Goal: Task Accomplishment & Management: Use online tool/utility

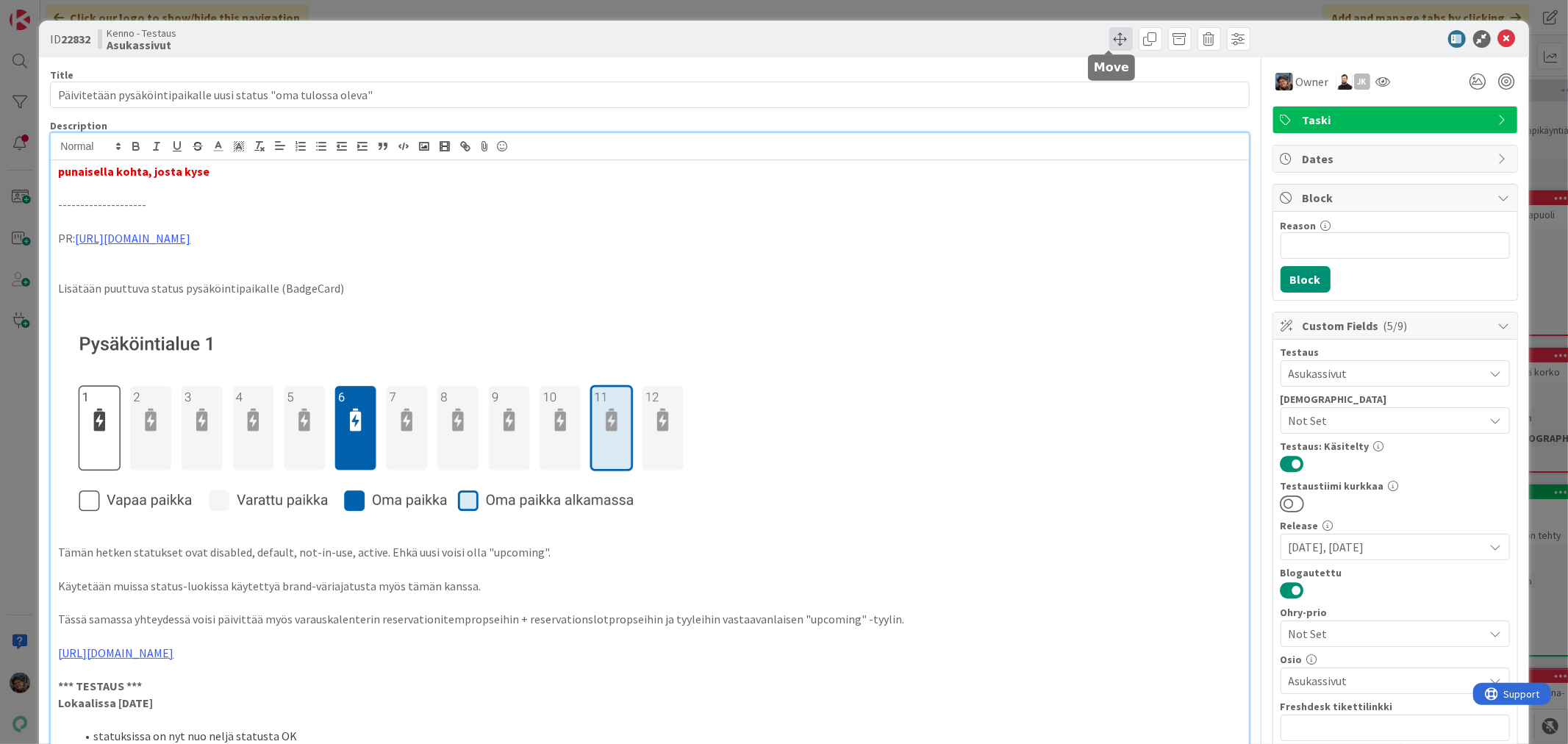
click at [1109, 44] on span at bounding box center [1121, 39] width 24 height 24
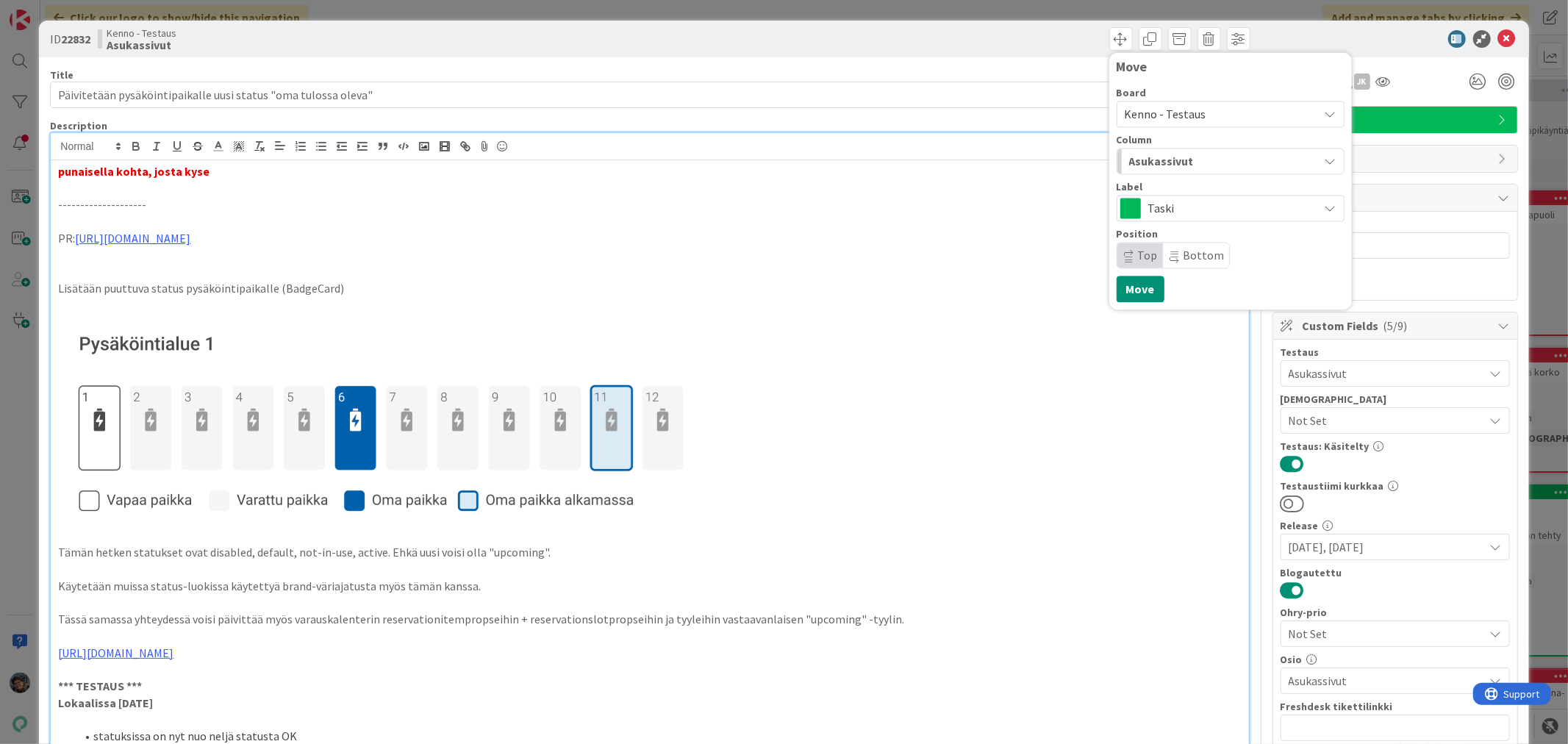
click at [1134, 163] on span "Asukassivut" at bounding box center [1161, 161] width 65 height 19
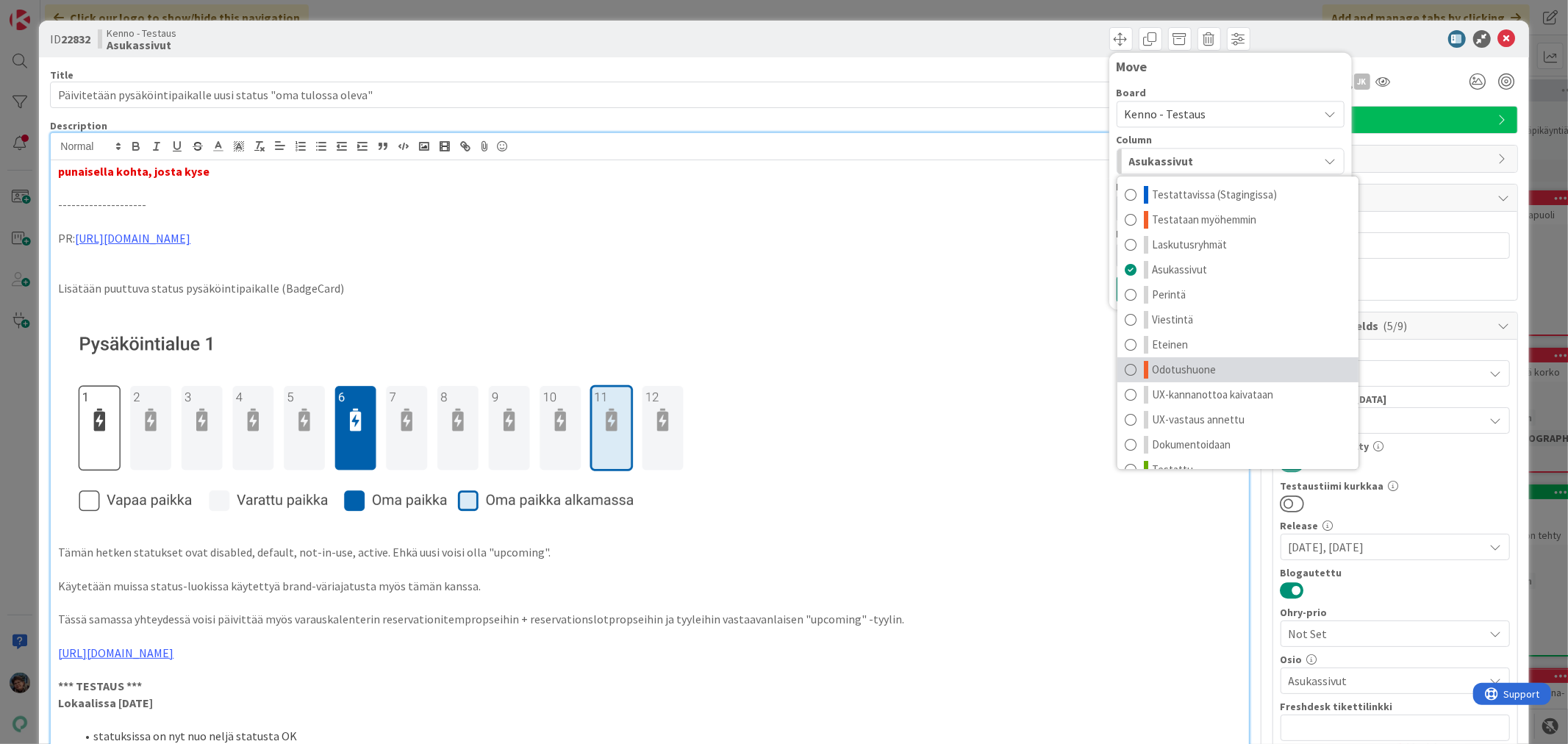
click at [1160, 370] on span "Odotushuone" at bounding box center [1184, 370] width 64 height 17
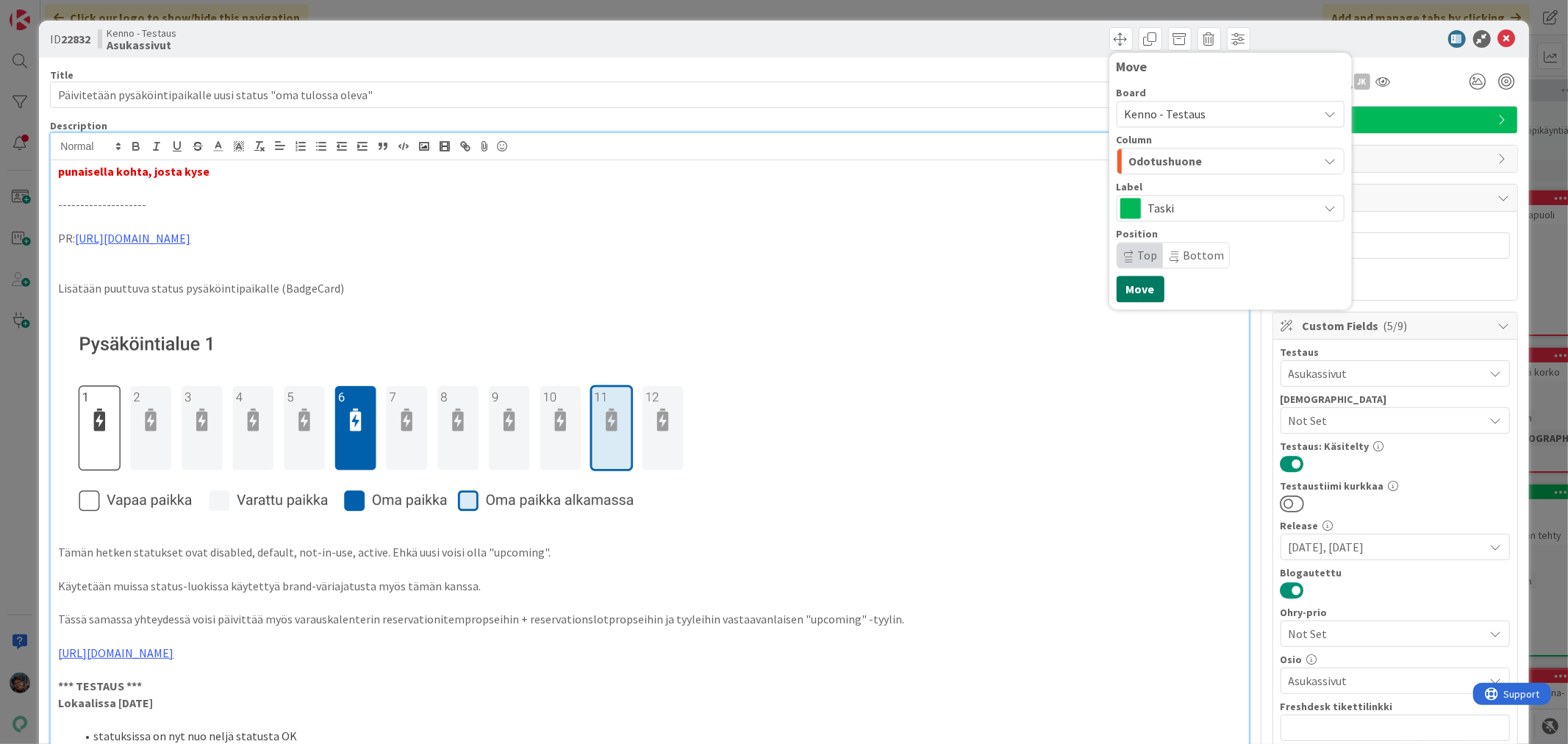
click at [1123, 291] on button "Move" at bounding box center [1140, 289] width 48 height 26
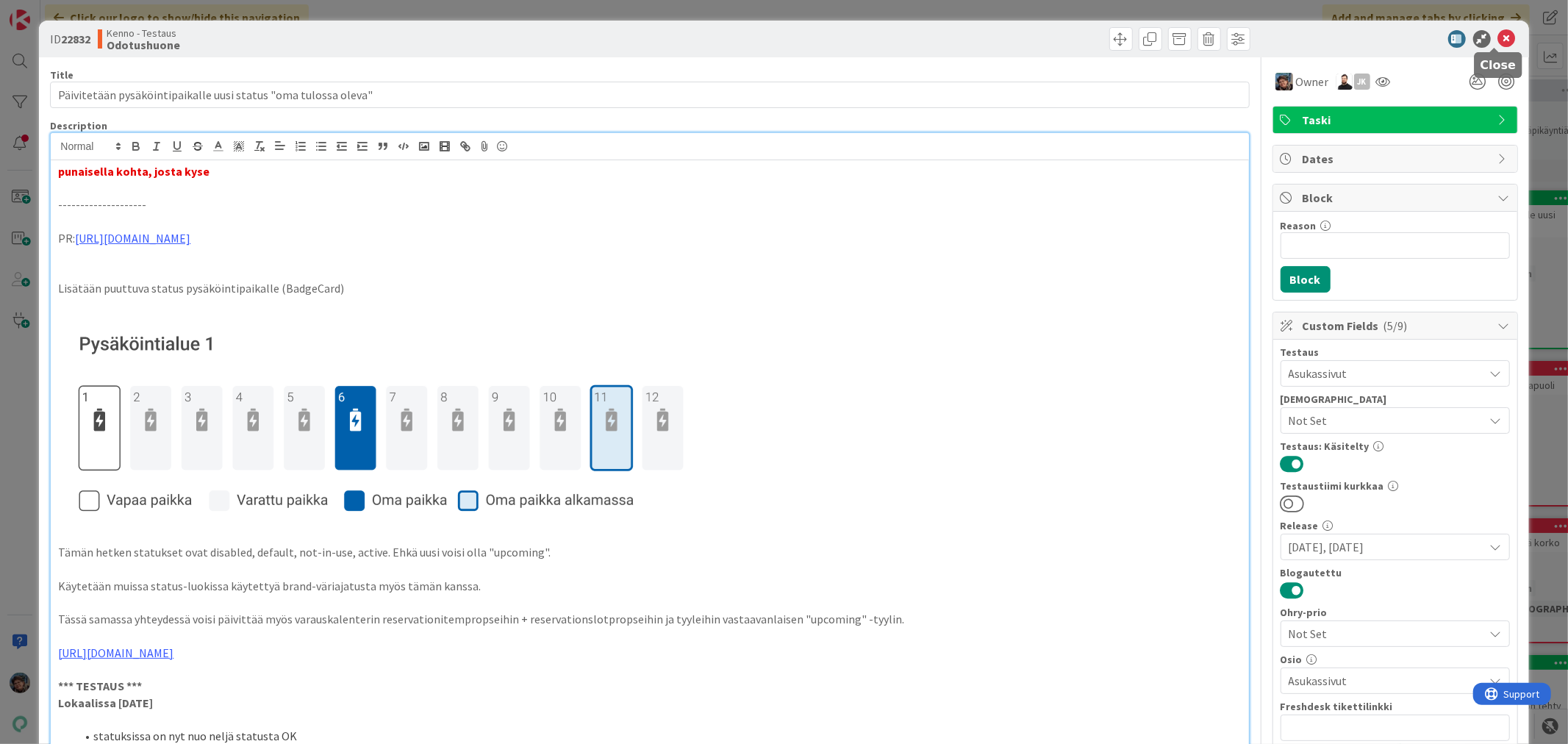
click at [1498, 34] on icon at bounding box center [1507, 39] width 17 height 17
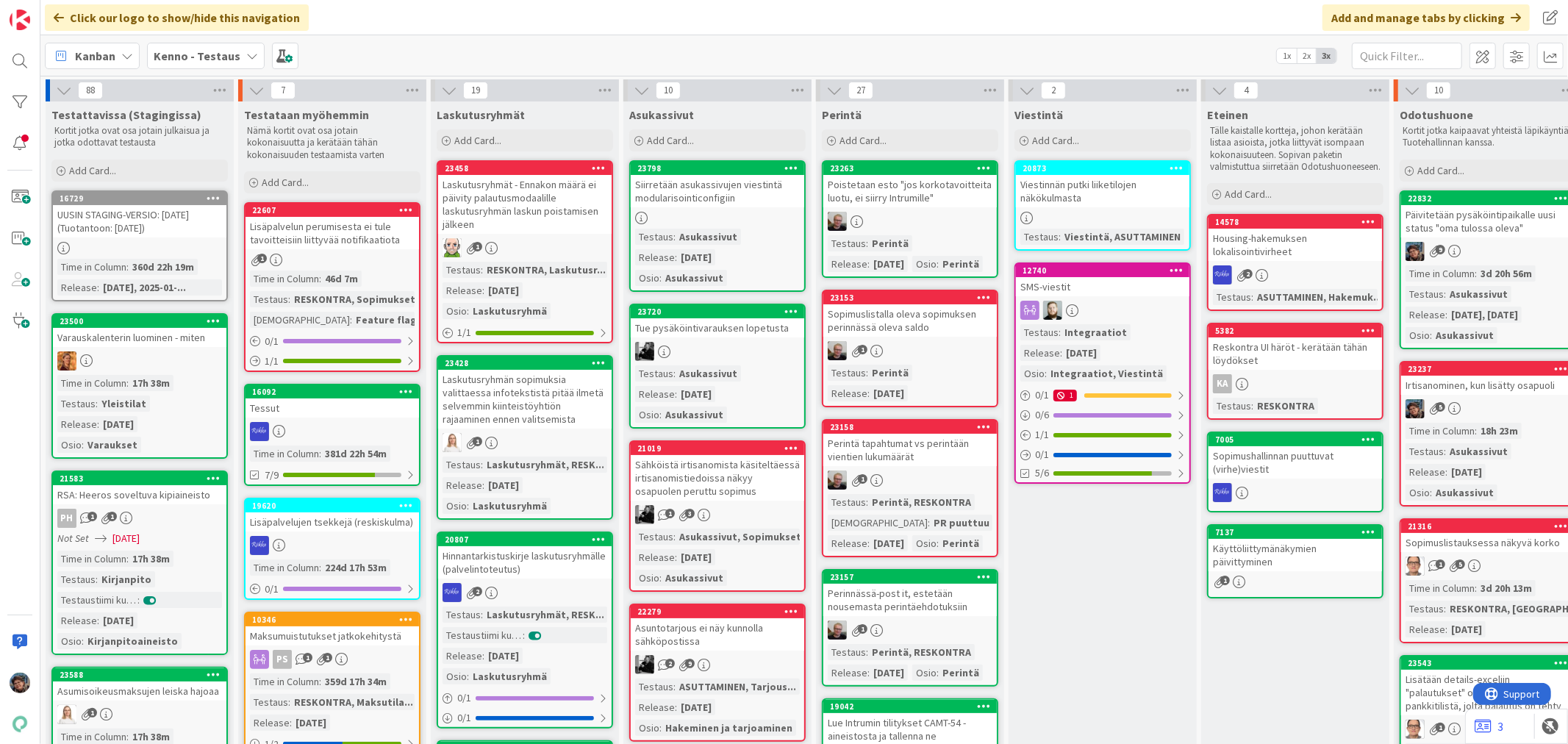
click at [689, 378] on div "Asukassivut" at bounding box center [708, 374] width 66 height 16
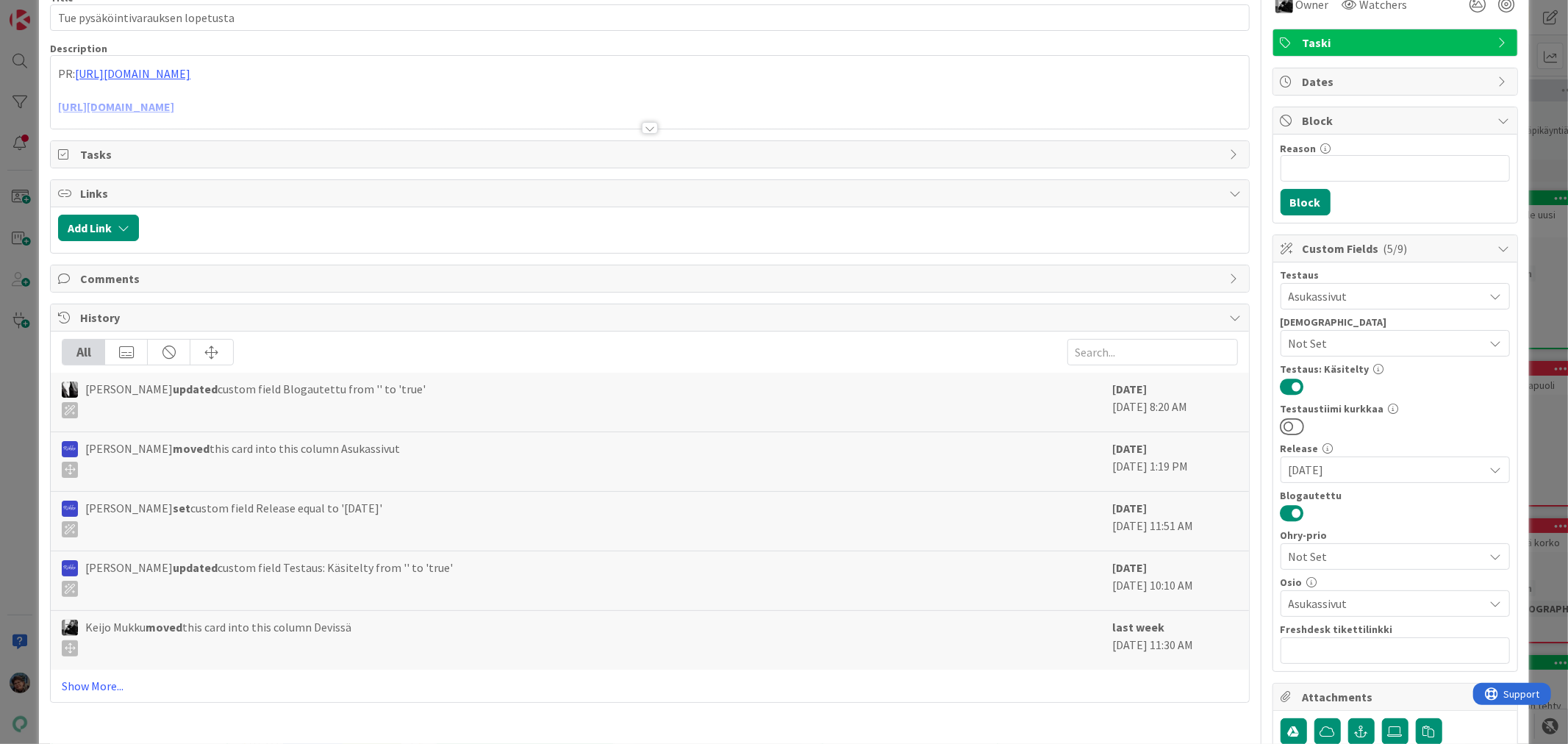
scroll to position [302, 0]
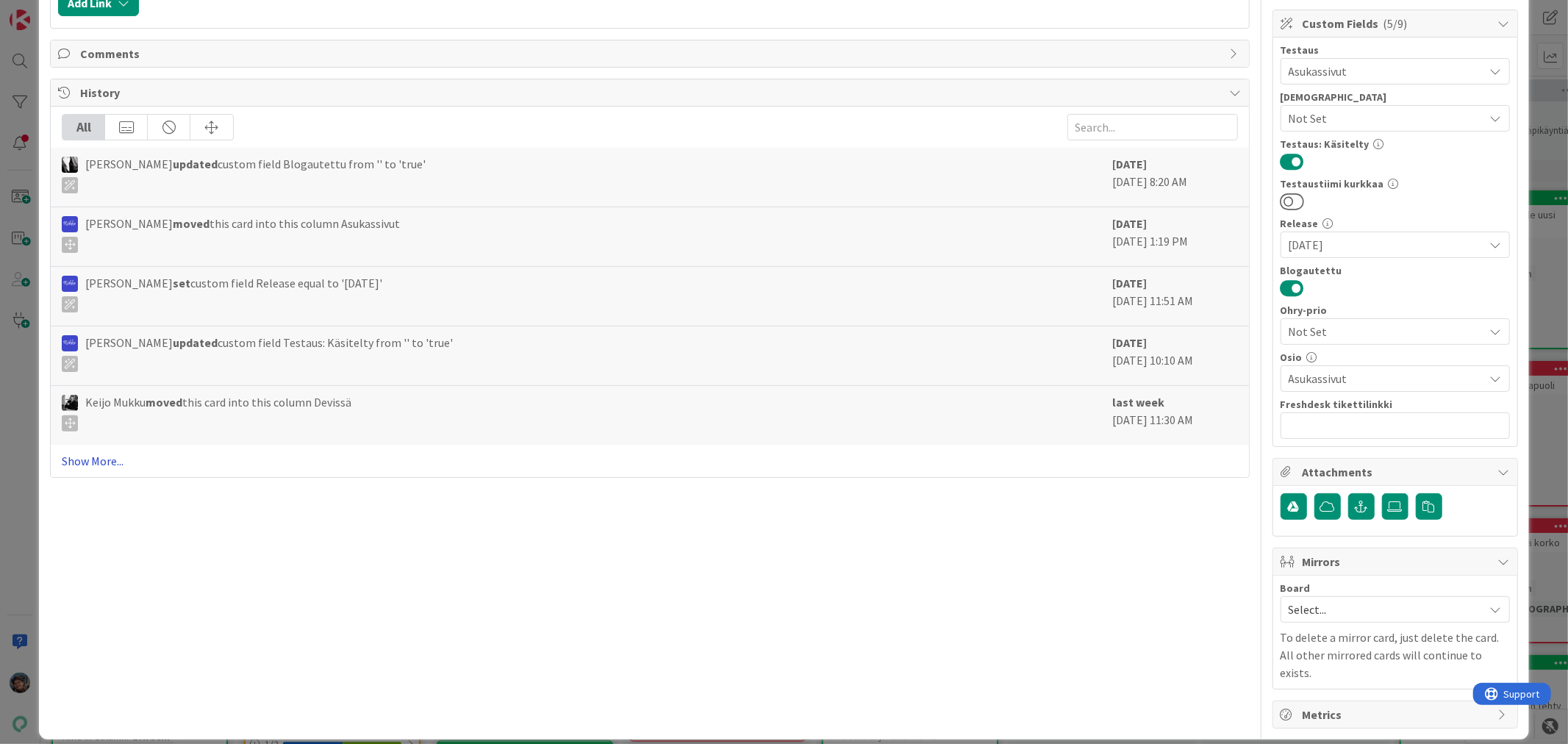
click at [75, 459] on link "Show More..." at bounding box center [649, 461] width 1176 height 17
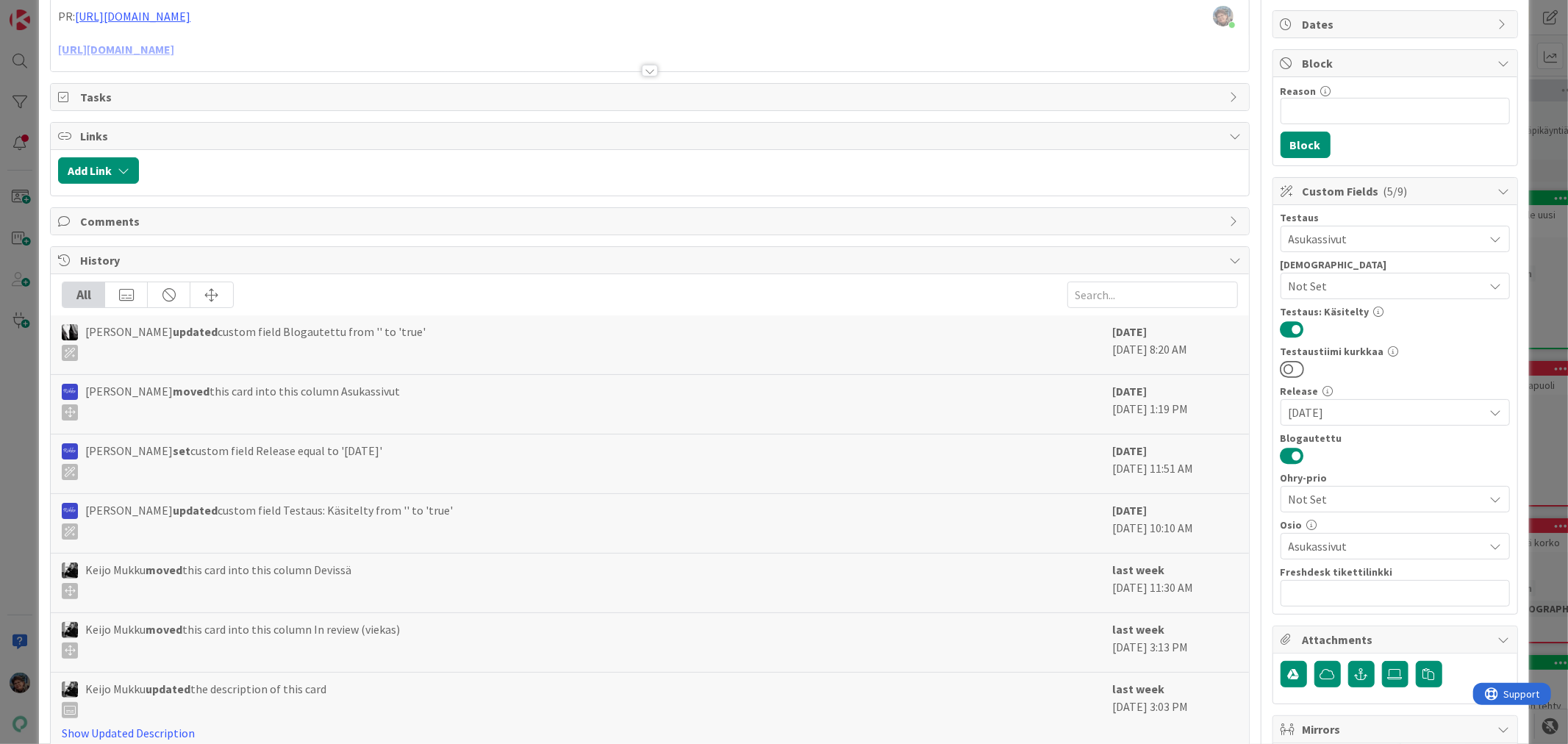
scroll to position [0, 0]
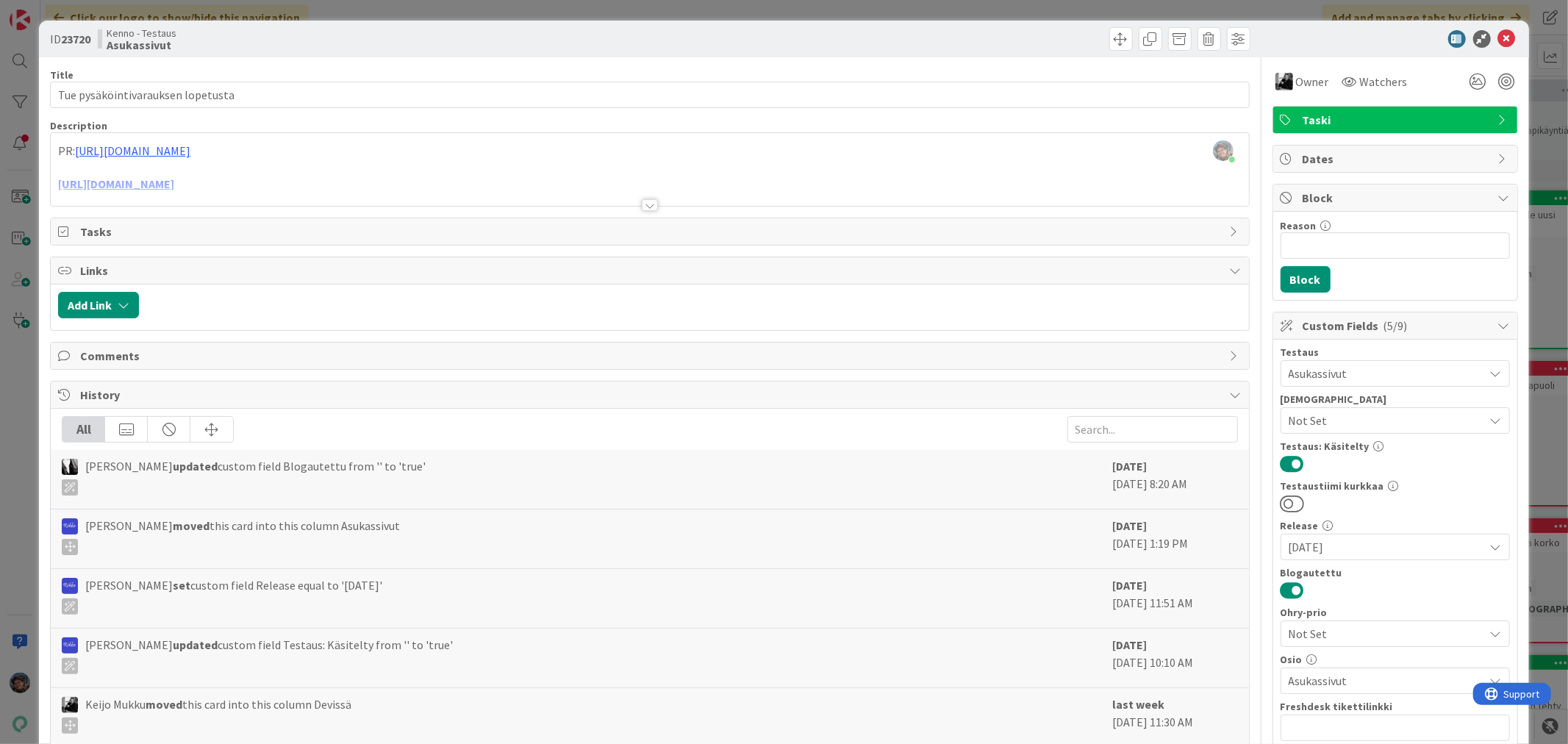
click at [642, 201] on div at bounding box center [649, 205] width 16 height 12
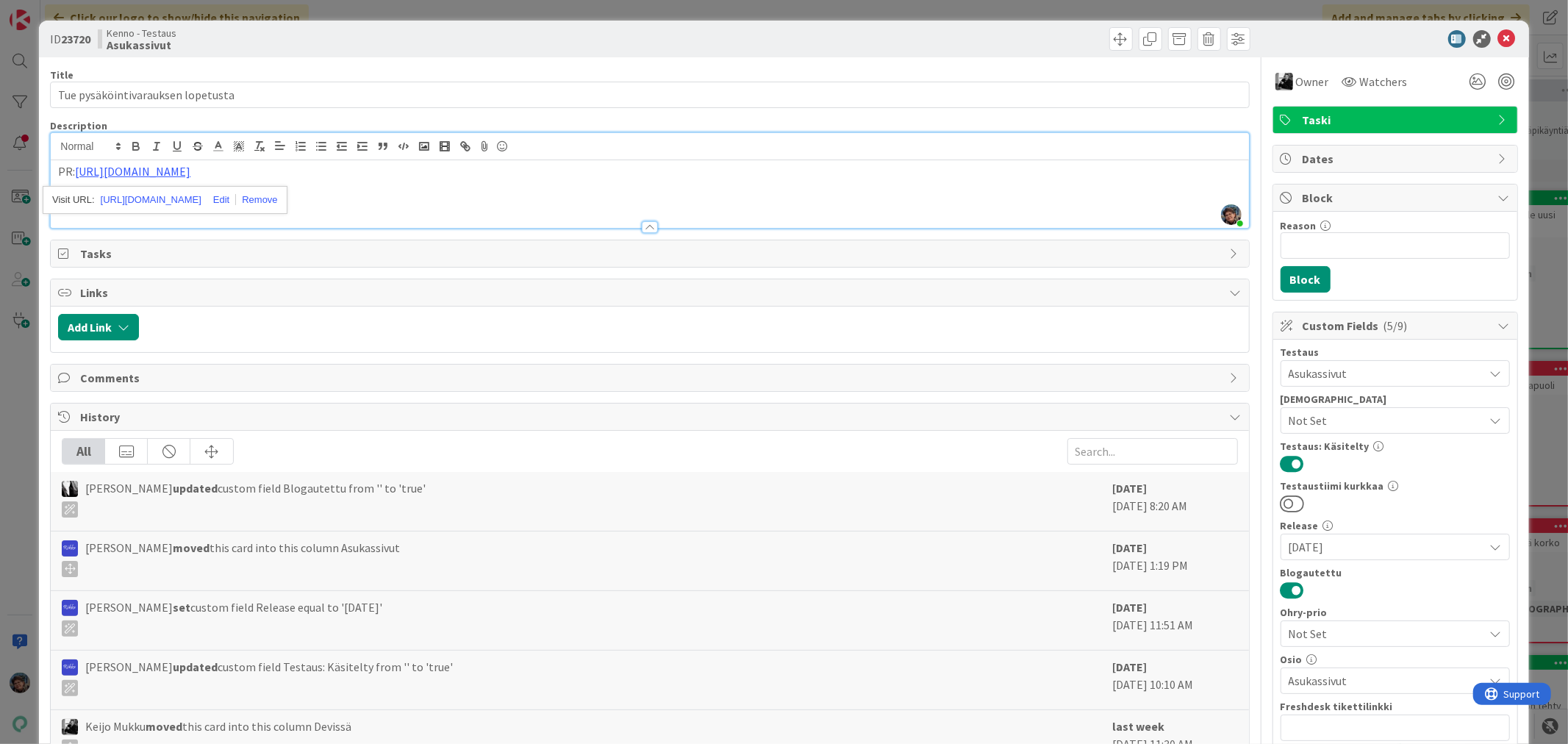
click at [682, 201] on p "[URL][DOMAIN_NAME]" at bounding box center [649, 205] width 1183 height 17
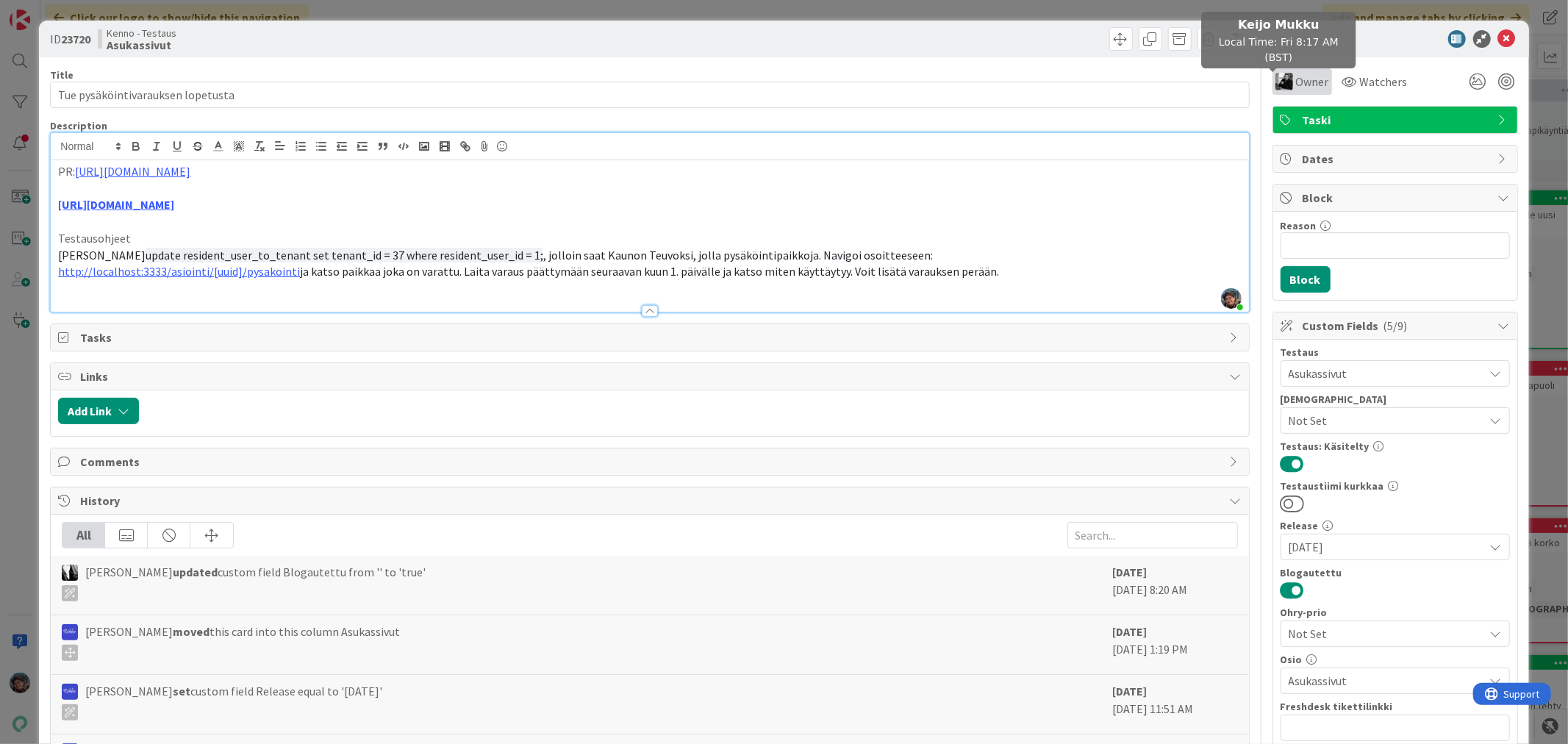
click at [1275, 79] on img at bounding box center [1284, 82] width 17 height 17
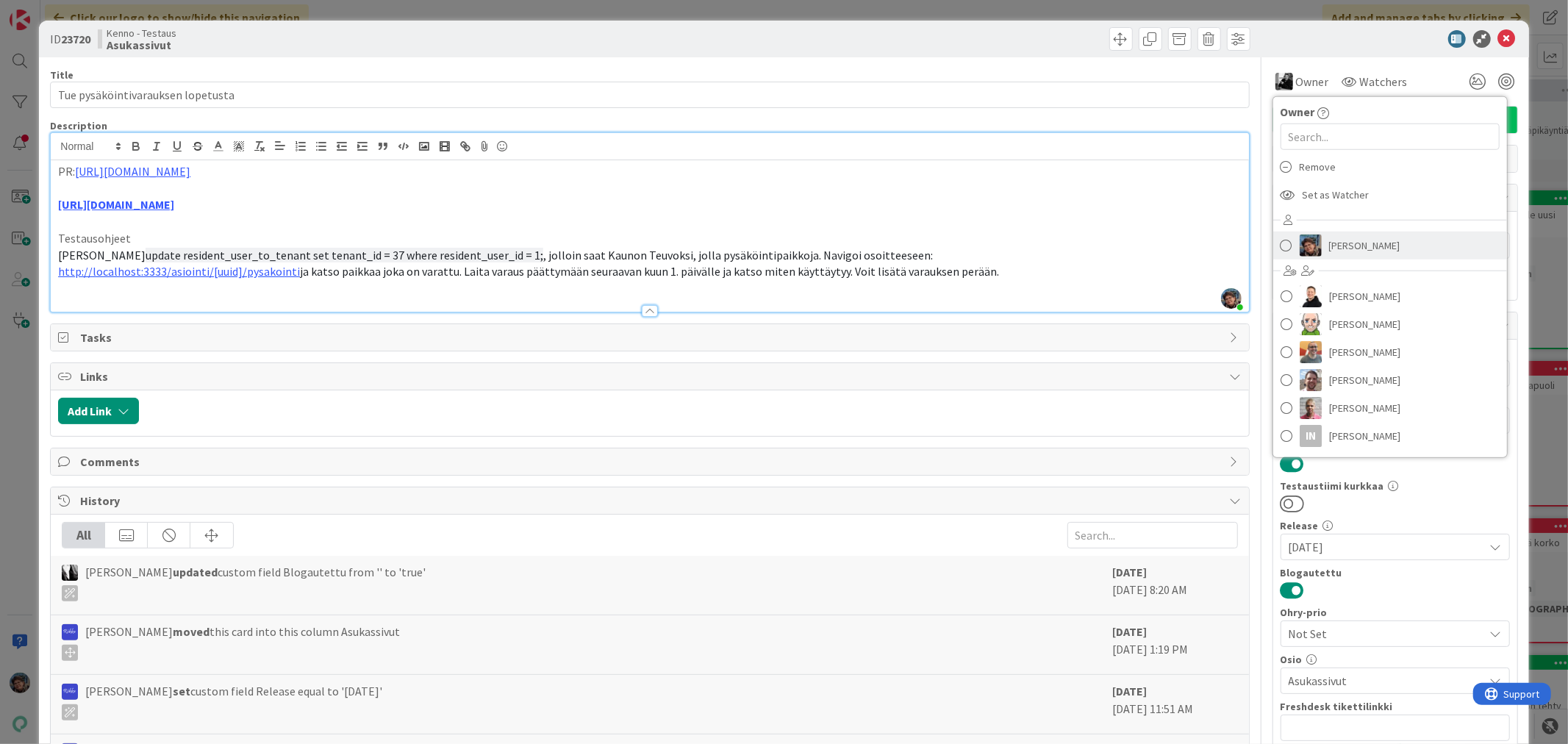
click at [1313, 251] on link "[PERSON_NAME]" at bounding box center [1390, 245] width 234 height 28
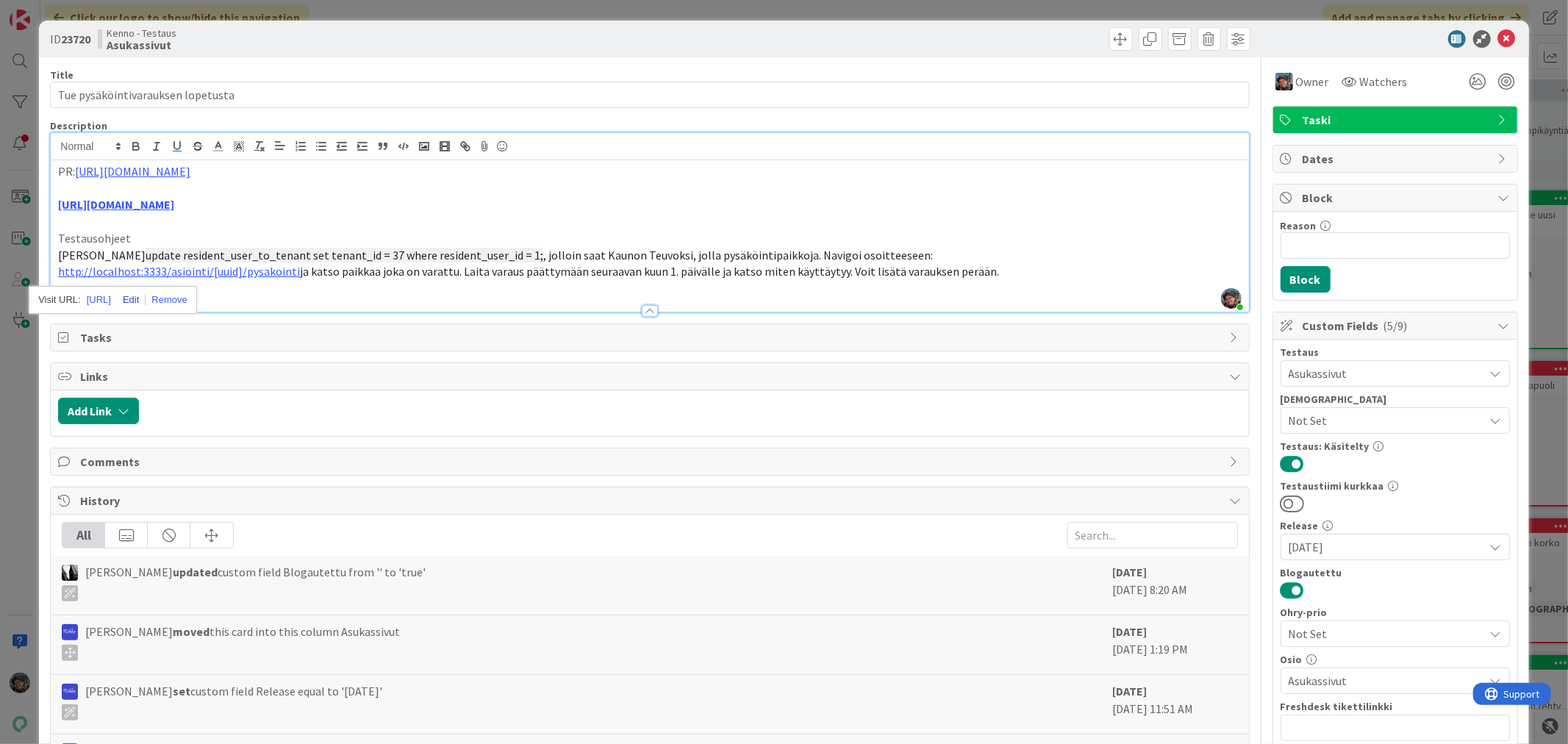
click at [146, 299] on link at bounding box center [128, 300] width 35 height 11
type input "[URL]"
click at [812, 211] on p "[URL][DOMAIN_NAME]" at bounding box center [649, 205] width 1183 height 17
click at [1013, 274] on p "http://localhost:3333/asiointi/[uuid]/pysakointi ja katso paikkaa joka on varat…" at bounding box center [649, 271] width 1183 height 17
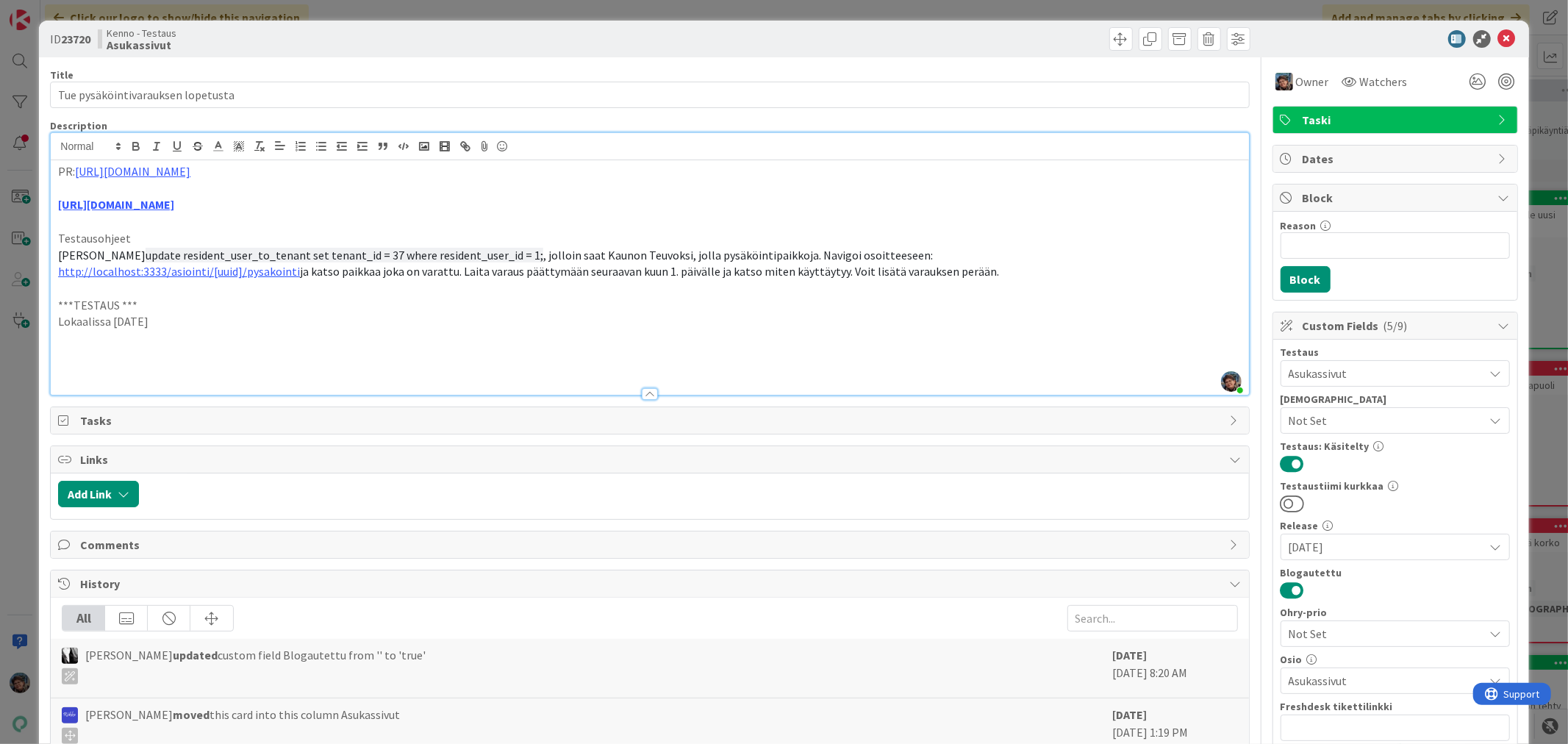
drag, startPoint x: 170, startPoint y: 320, endPoint x: 24, endPoint y: 305, distance: 146.8
click at [24, 305] on div "ID 23720 Kenno - Testaus Asukassivut Title 33 / 128 Tue pysäköintivarauksen lop…" at bounding box center [784, 372] width 1568 height 744
click at [65, 344] on p at bounding box center [649, 338] width 1183 height 17
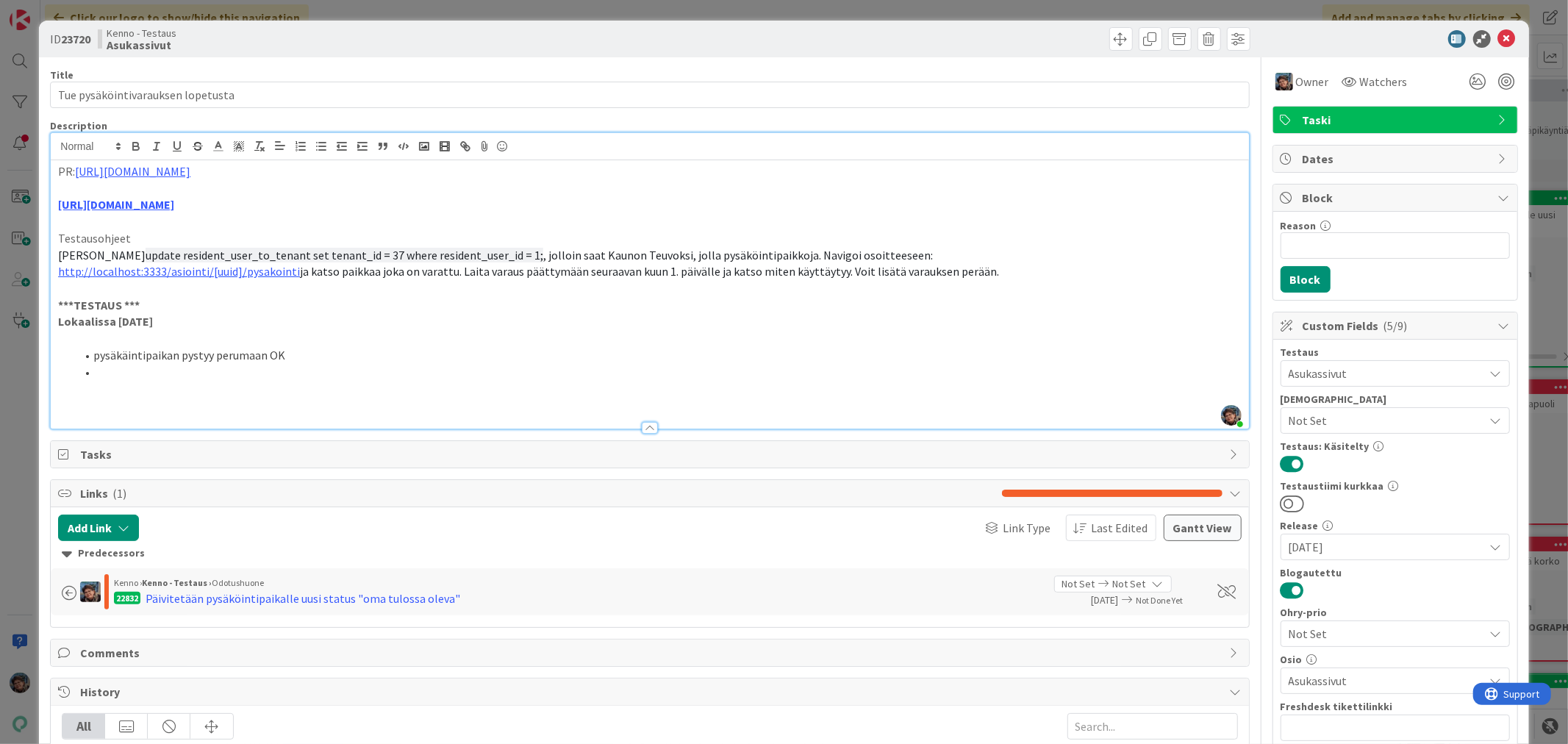
click at [124, 355] on li "pysäkäintipaikan pystyy perumaan OK" at bounding box center [658, 355] width 1165 height 17
click at [112, 368] on li at bounding box center [658, 372] width 1165 height 17
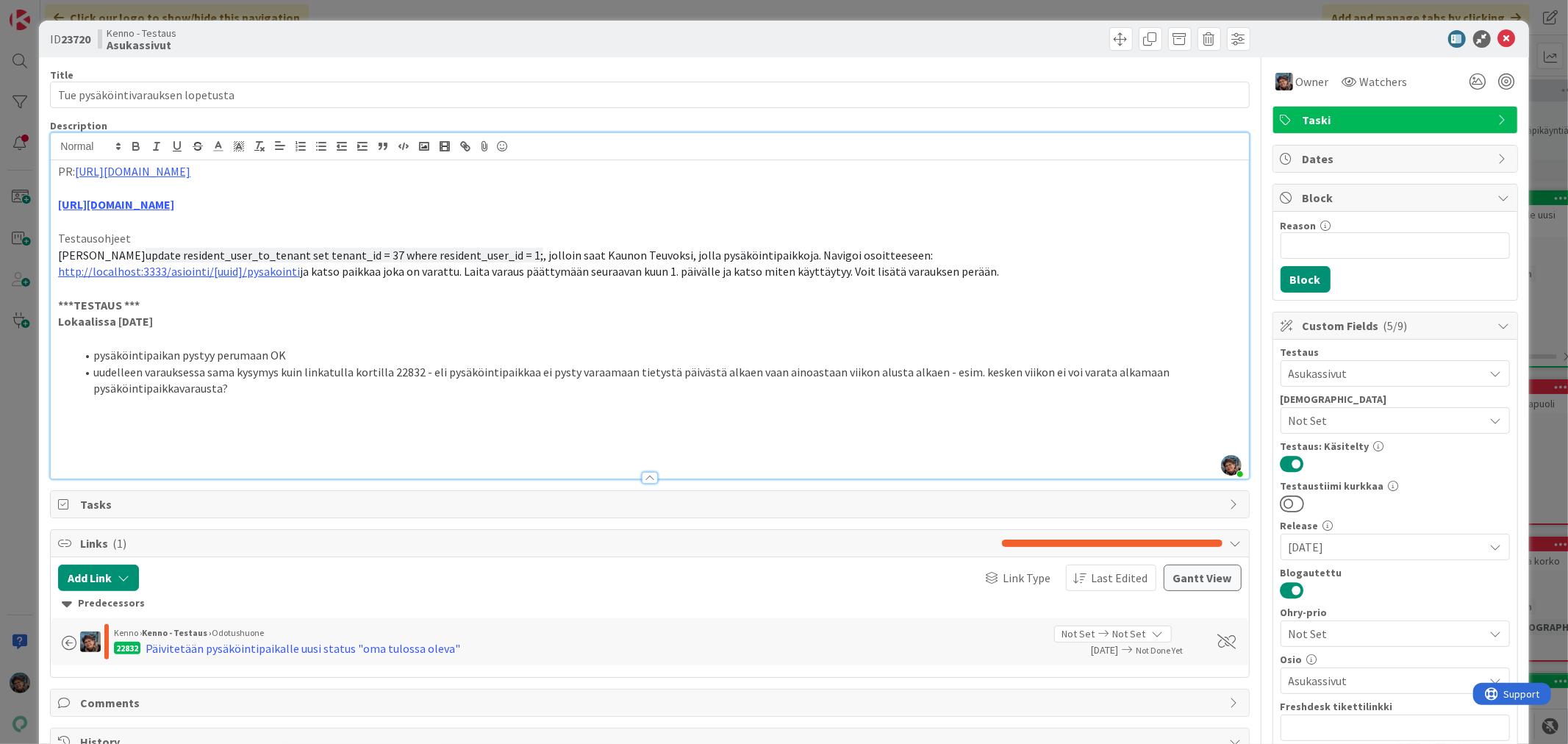
click at [170, 435] on p at bounding box center [649, 439] width 1183 height 17
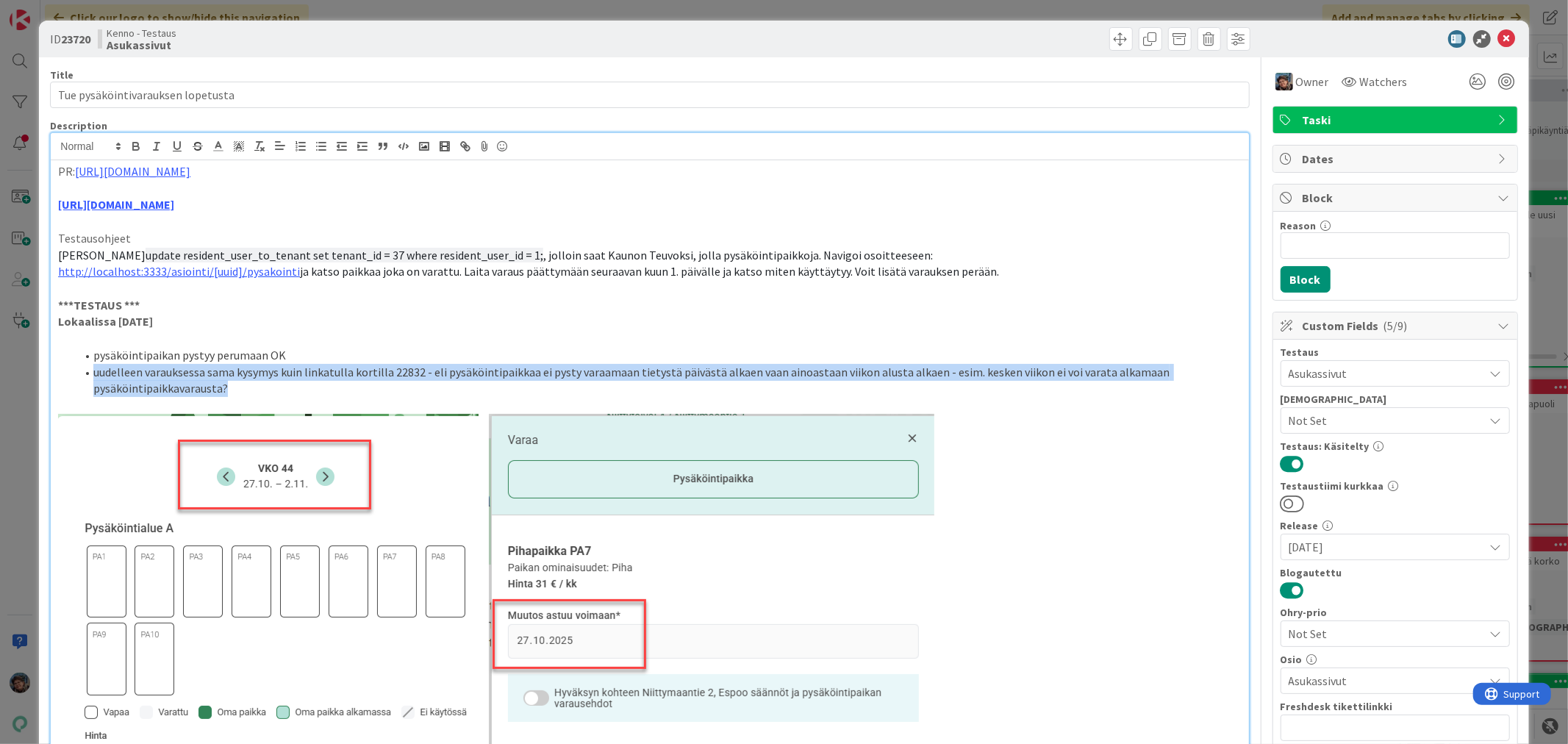
drag, startPoint x: 93, startPoint y: 376, endPoint x: 239, endPoint y: 389, distance: 146.6
click at [239, 389] on li "uudelleen varauksessa sama kysymys kuin linkatulla kortilla 22832 - eli pysäköi…" at bounding box center [658, 381] width 1165 height 33
click at [134, 150] on icon "button" at bounding box center [136, 148] width 6 height 4
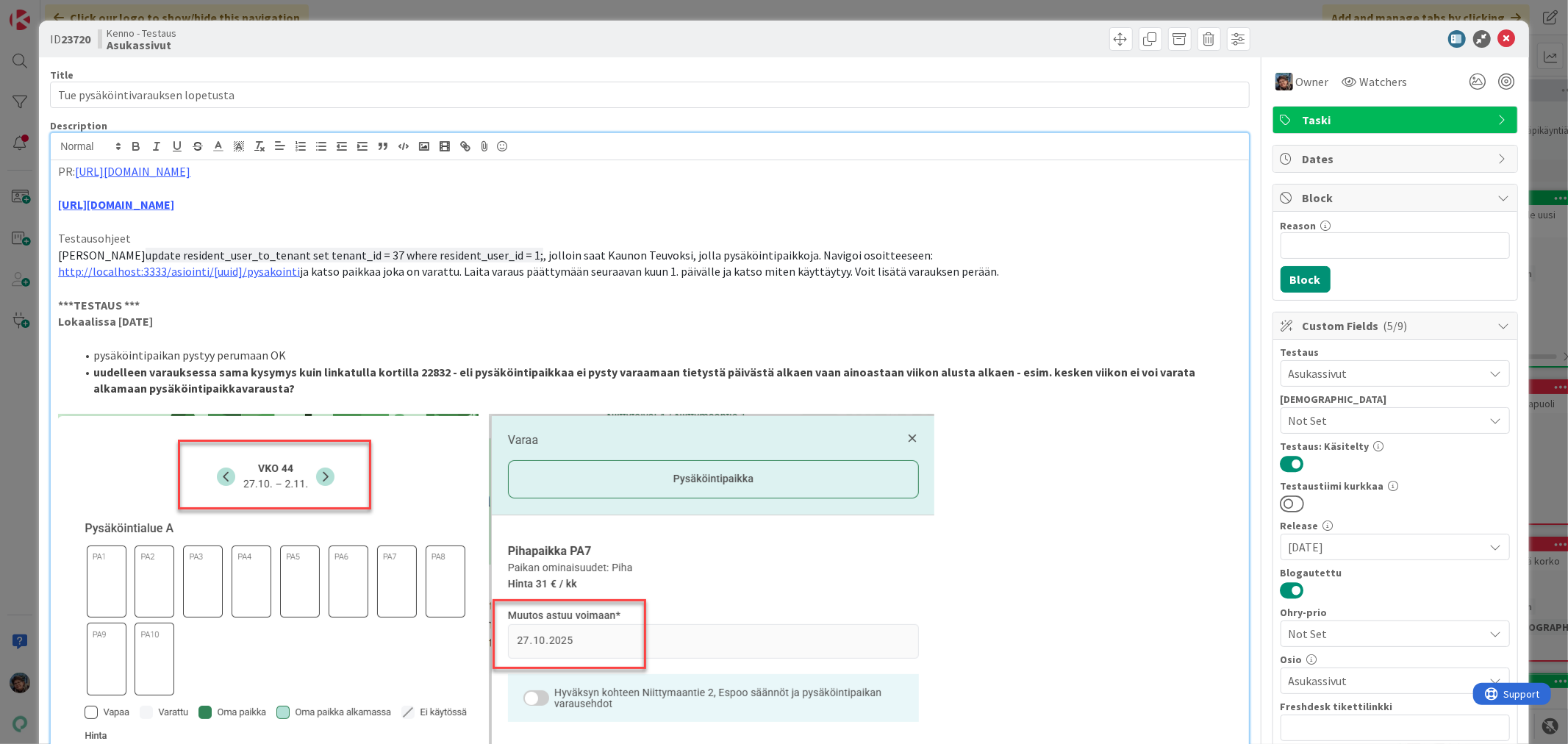
click at [228, 280] on p "http://localhost:3333/asiointi/[uuid]/pysakointi ja katso paikkaa joka on varat…" at bounding box center [649, 271] width 1183 height 17
click at [272, 387] on li "uudelleen varauksessa sama kysymys kuin linkatulla kortilla 22832 - eli pysäköi…" at bounding box center [658, 381] width 1165 height 33
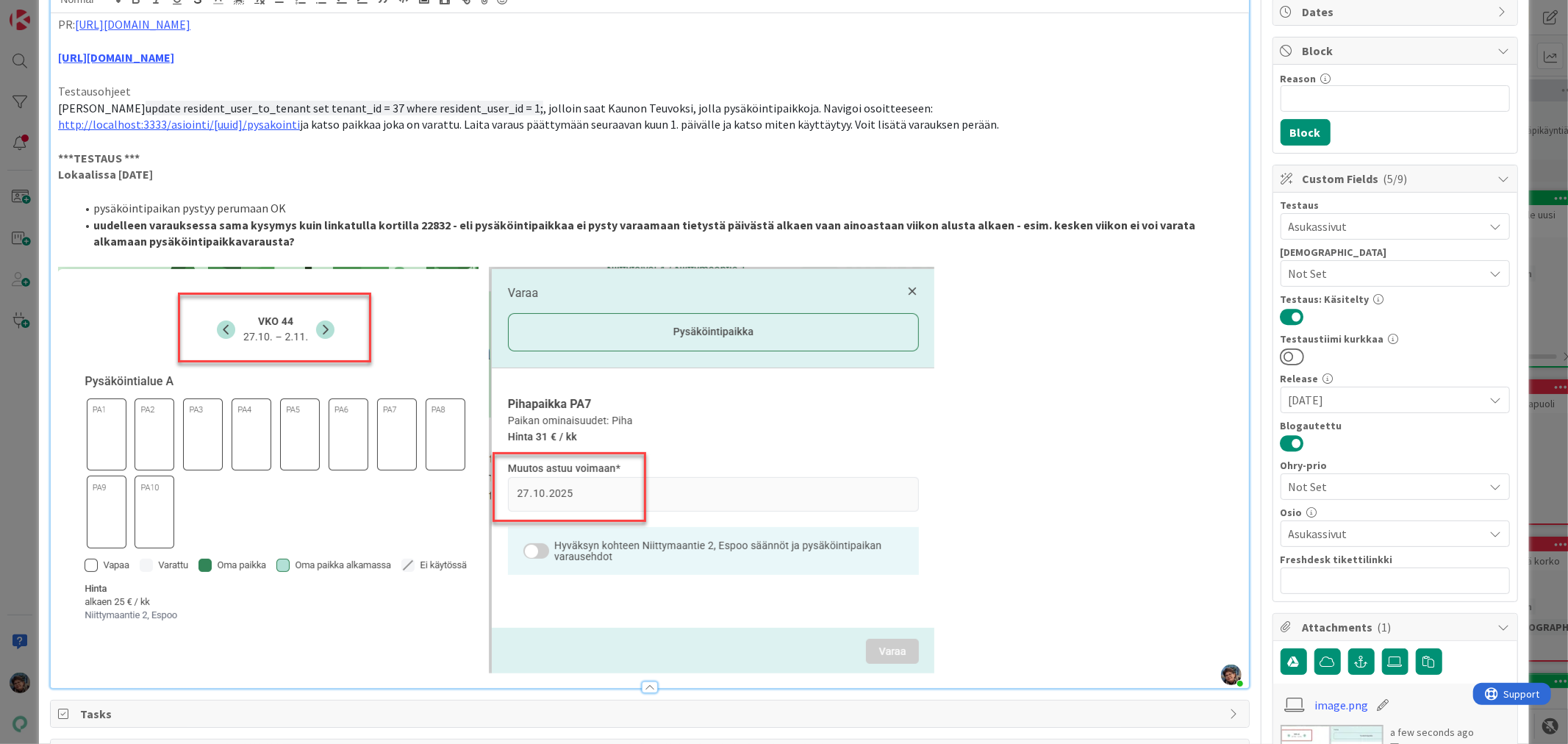
scroll to position [82, 0]
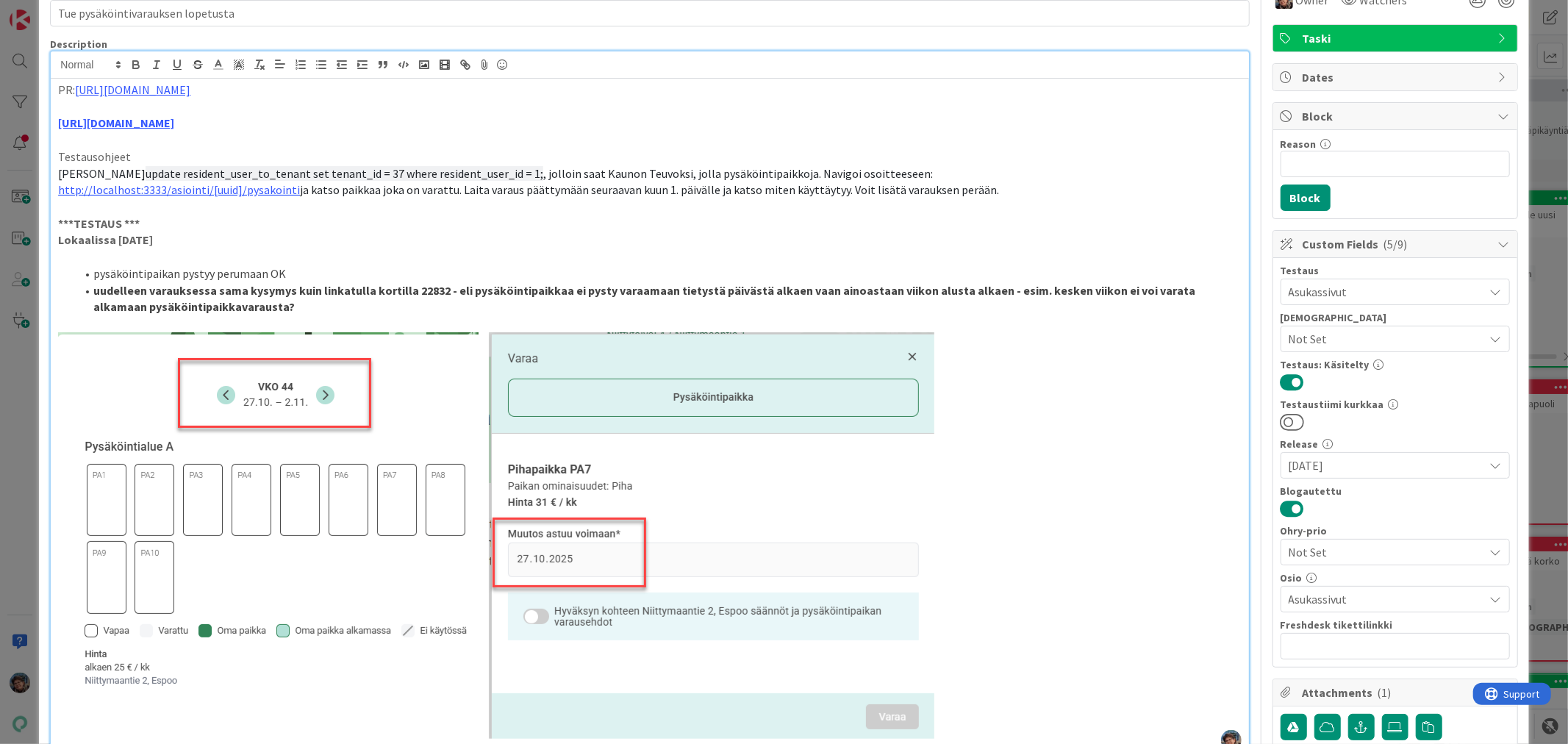
click at [296, 269] on li "pysäköintipaikan pystyy perumaan OK" at bounding box center [658, 274] width 1165 height 17
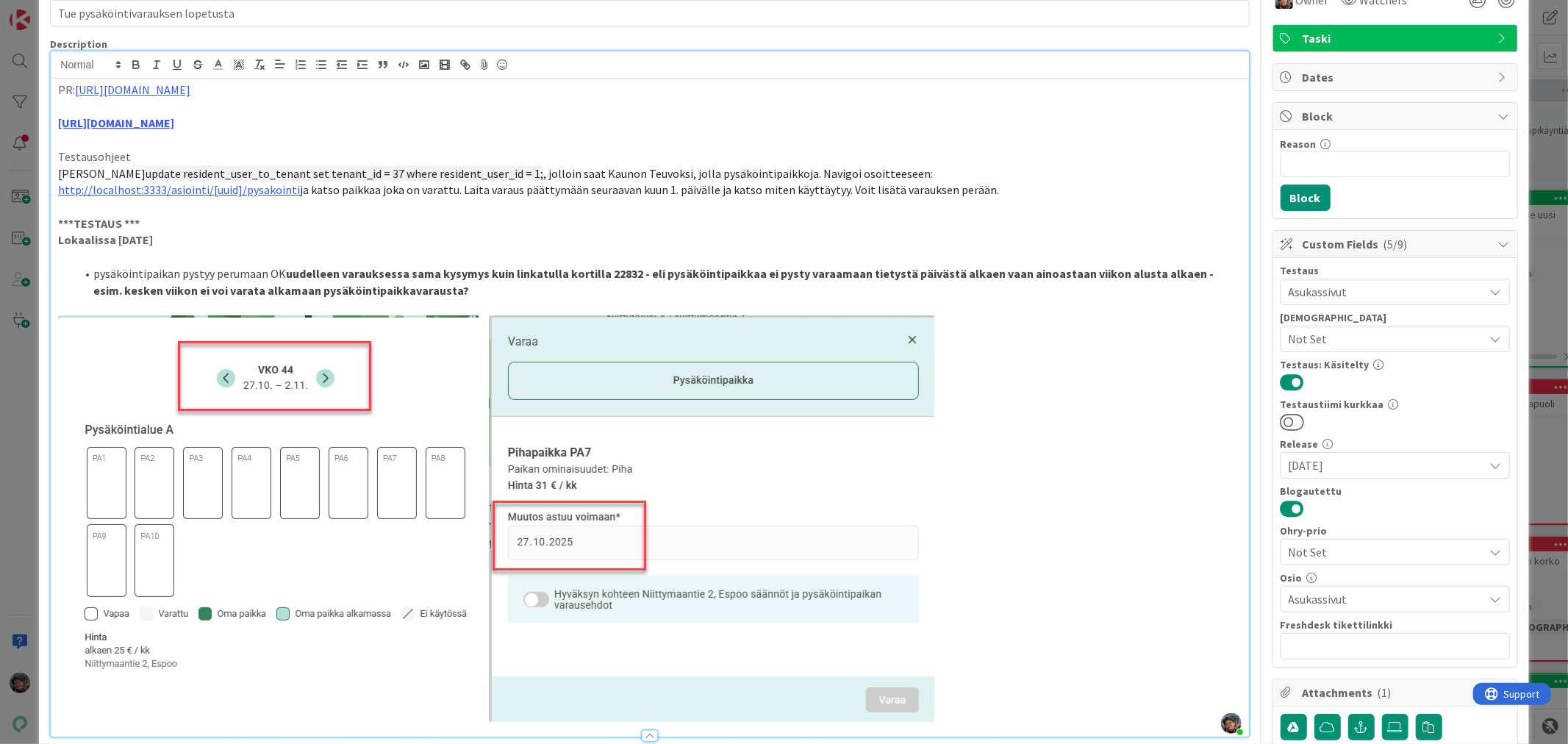
click at [439, 284] on li "pysäköintipaikan pystyy perumaan OK uudelleen varauksessa sama kysymys kuin lin…" at bounding box center [658, 282] width 1165 height 33
click at [281, 275] on li "pysäköintipaikan pystyy perumaan OK uudelleen varauksessa sama kysymys kuin lin…" at bounding box center [658, 282] width 1165 height 33
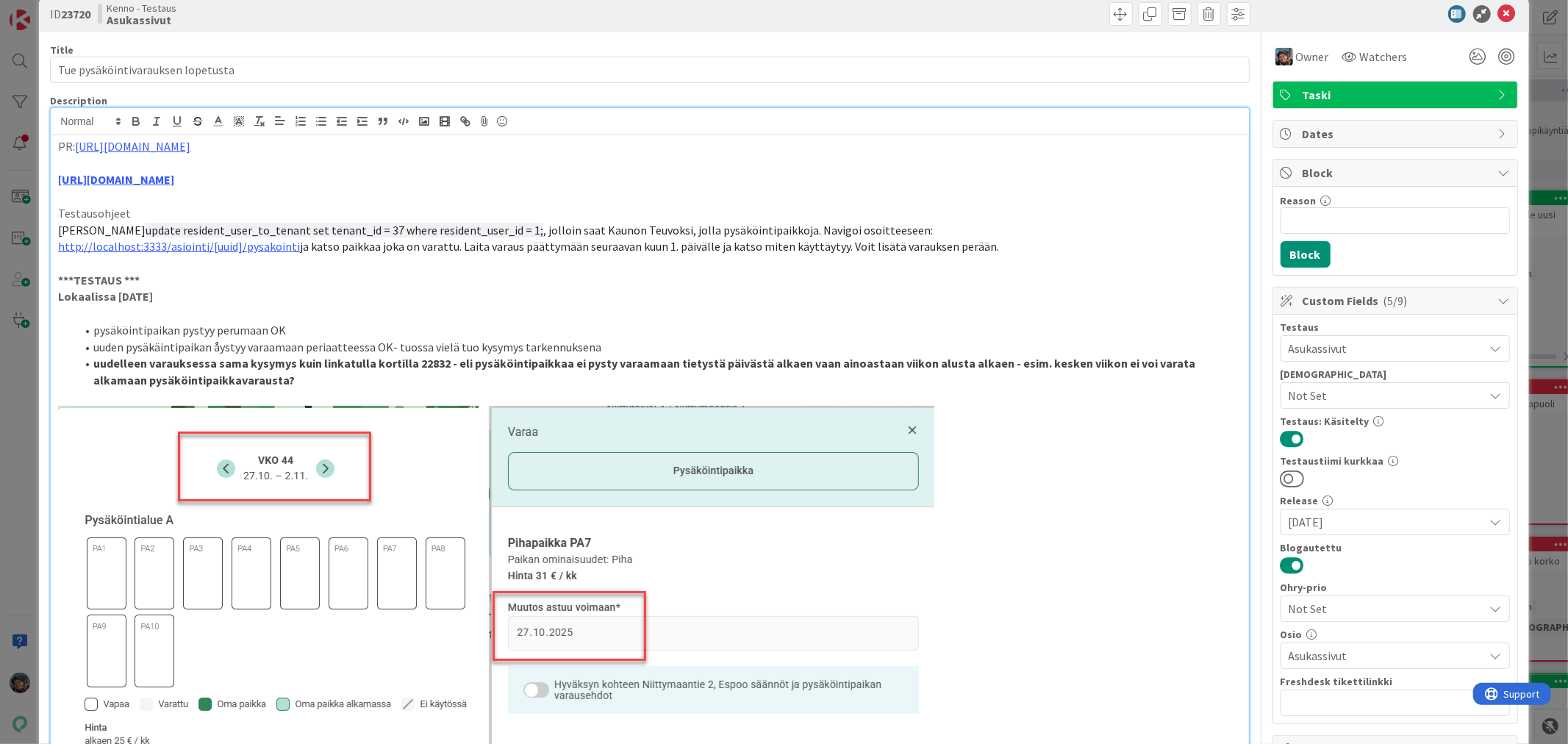
scroll to position [0, 0]
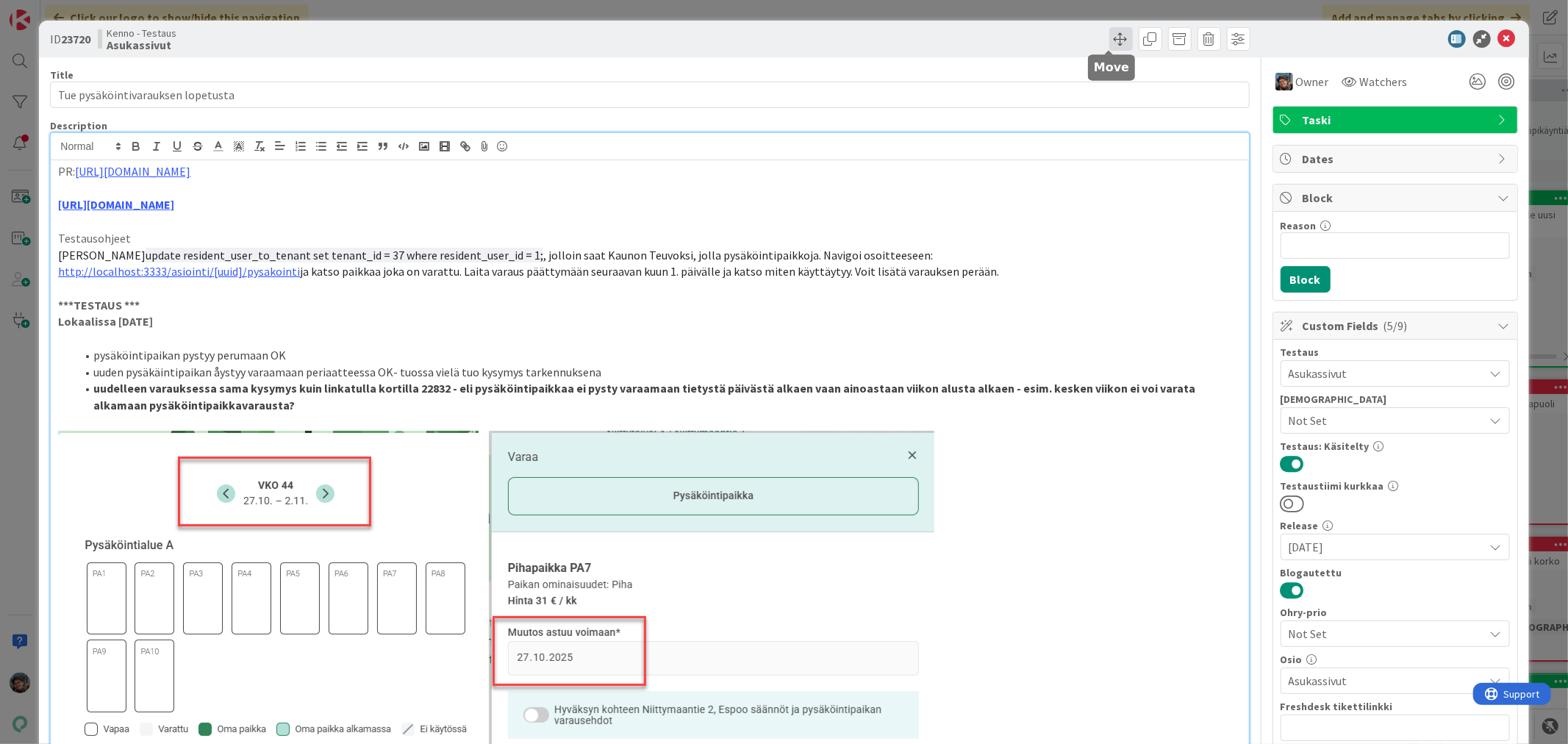
click at [1109, 40] on span at bounding box center [1121, 39] width 24 height 24
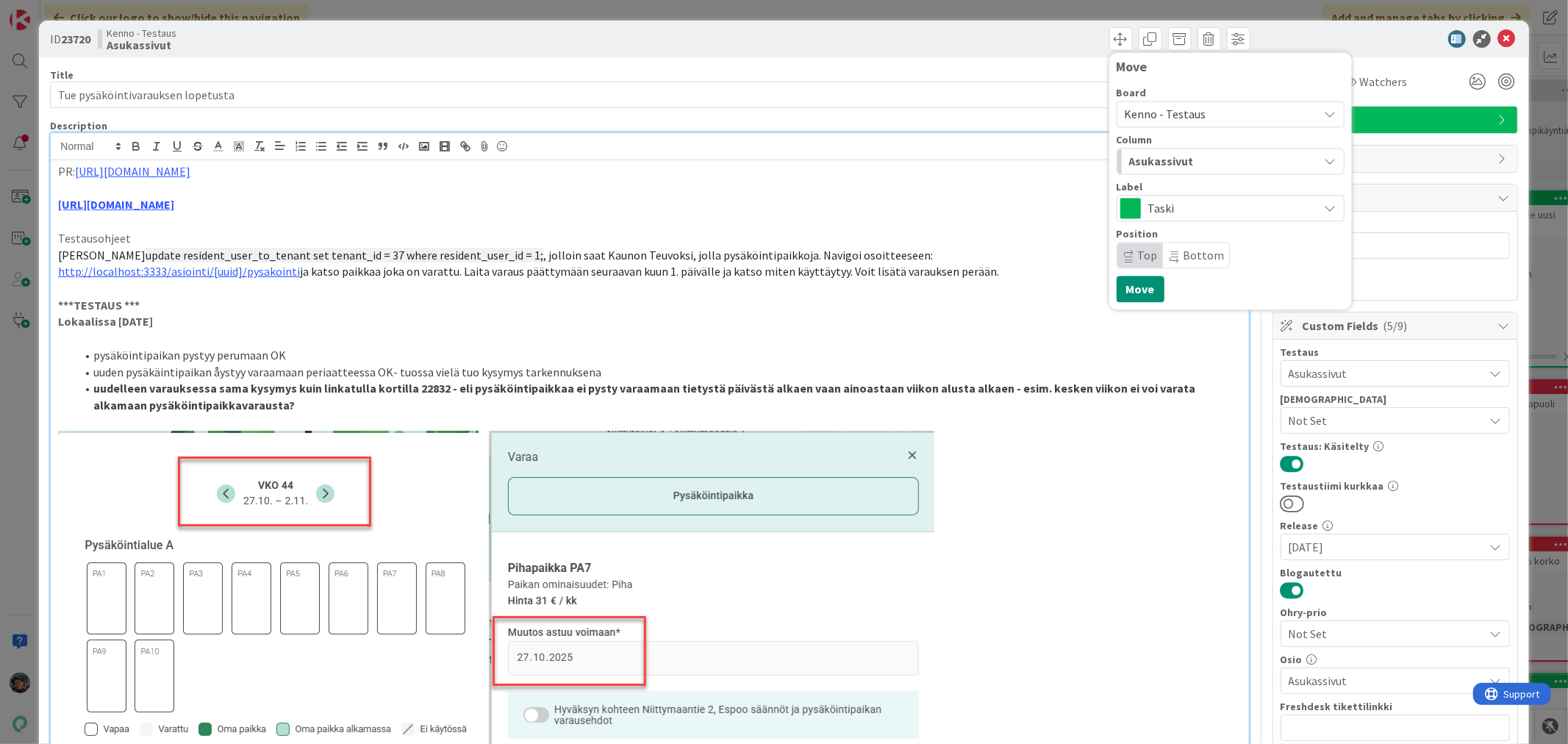
click at [1173, 156] on span "Asukassivut" at bounding box center [1161, 161] width 65 height 19
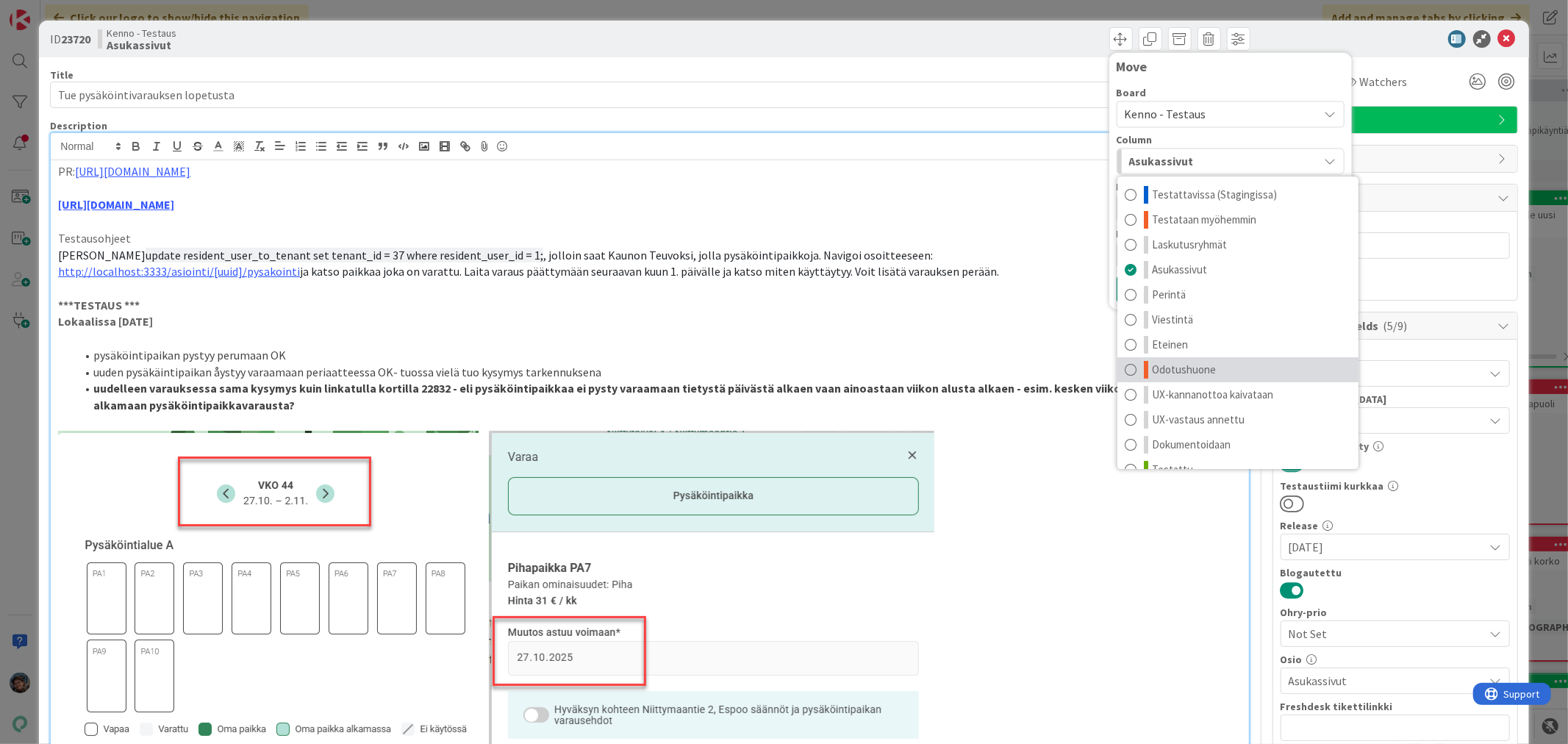
click at [1189, 362] on span "Odotushuone" at bounding box center [1184, 370] width 64 height 17
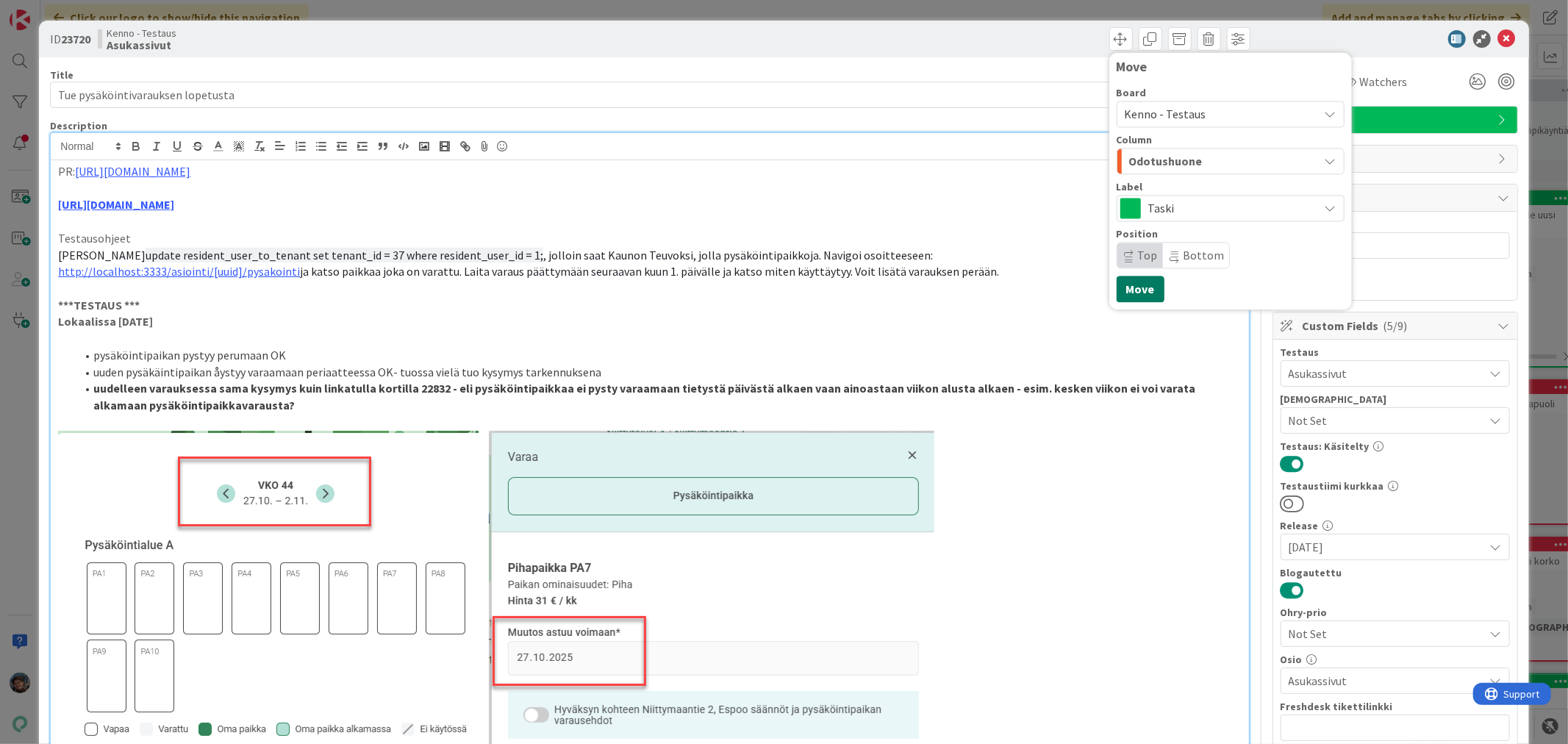
click at [1120, 295] on button "Move" at bounding box center [1140, 289] width 48 height 26
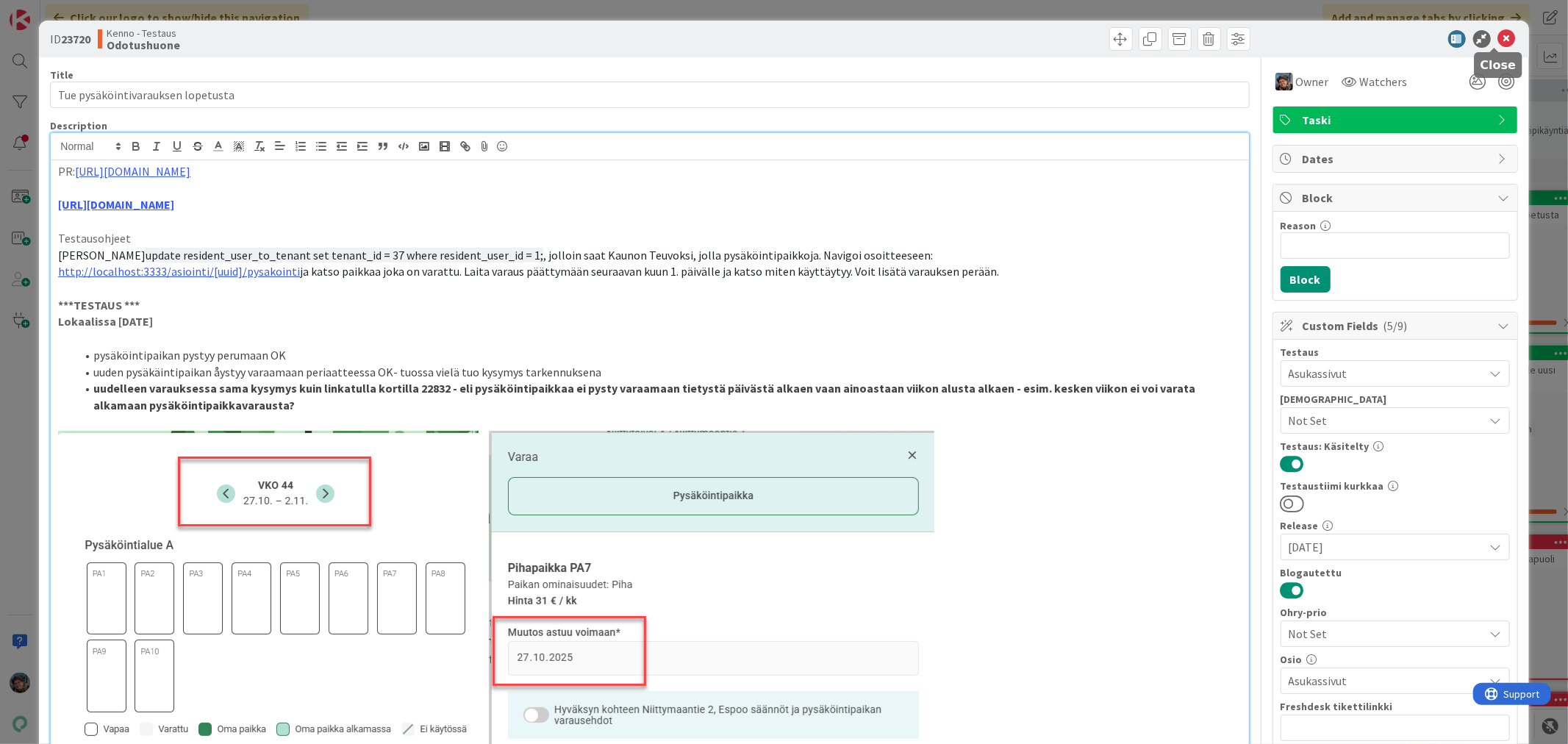
click at [1498, 33] on icon at bounding box center [1507, 39] width 17 height 17
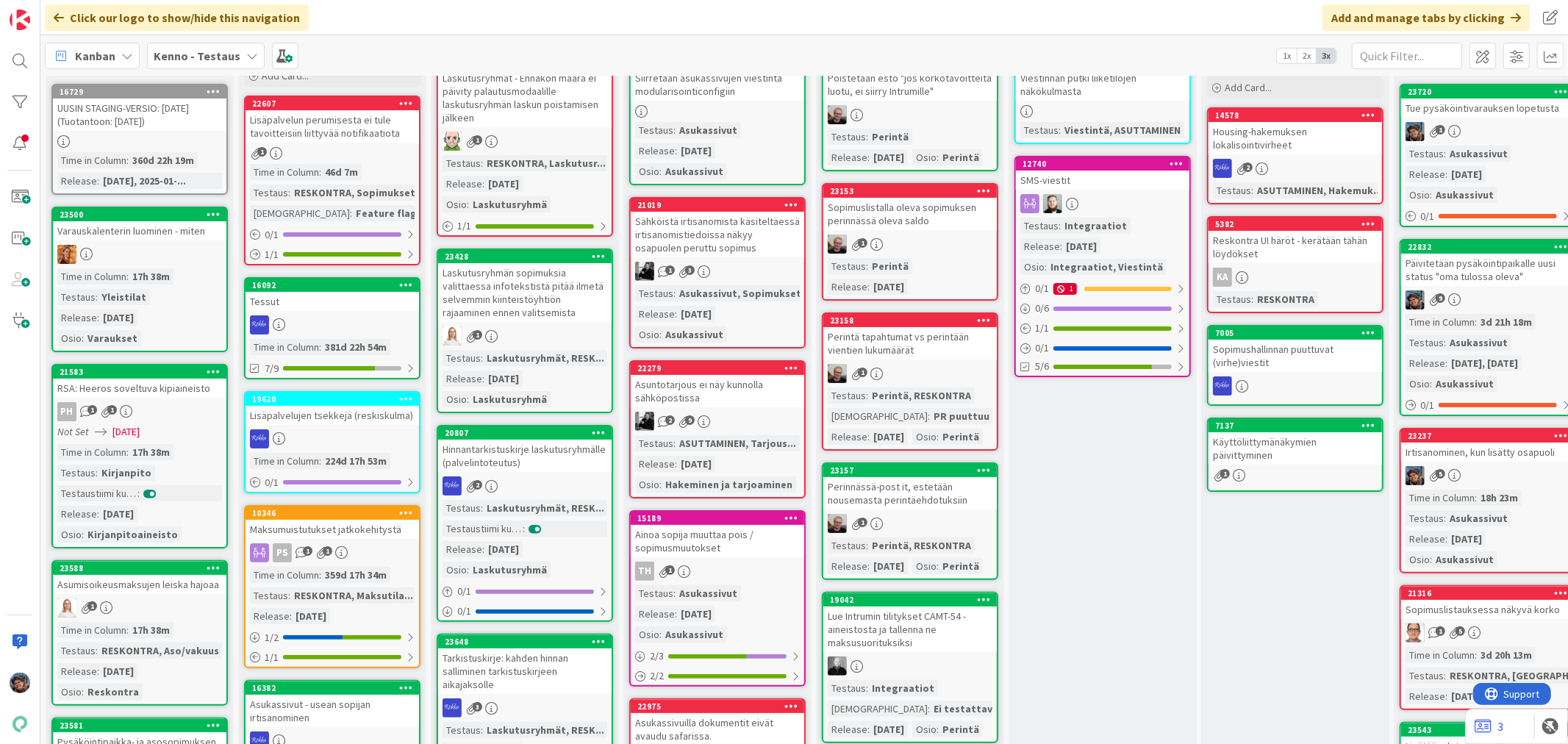
scroll to position [82, 0]
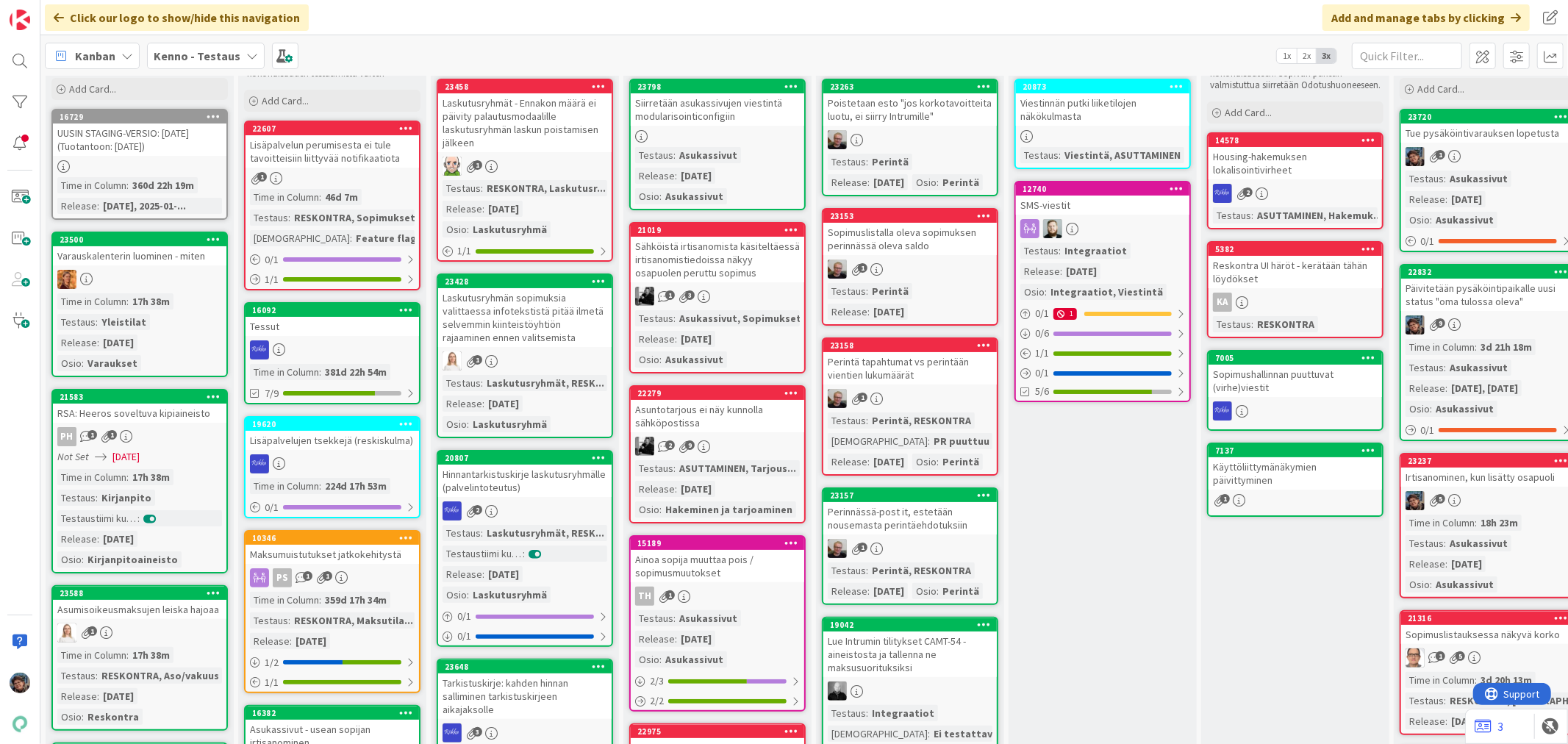
click at [759, 295] on div "1 3" at bounding box center [717, 297] width 174 height 19
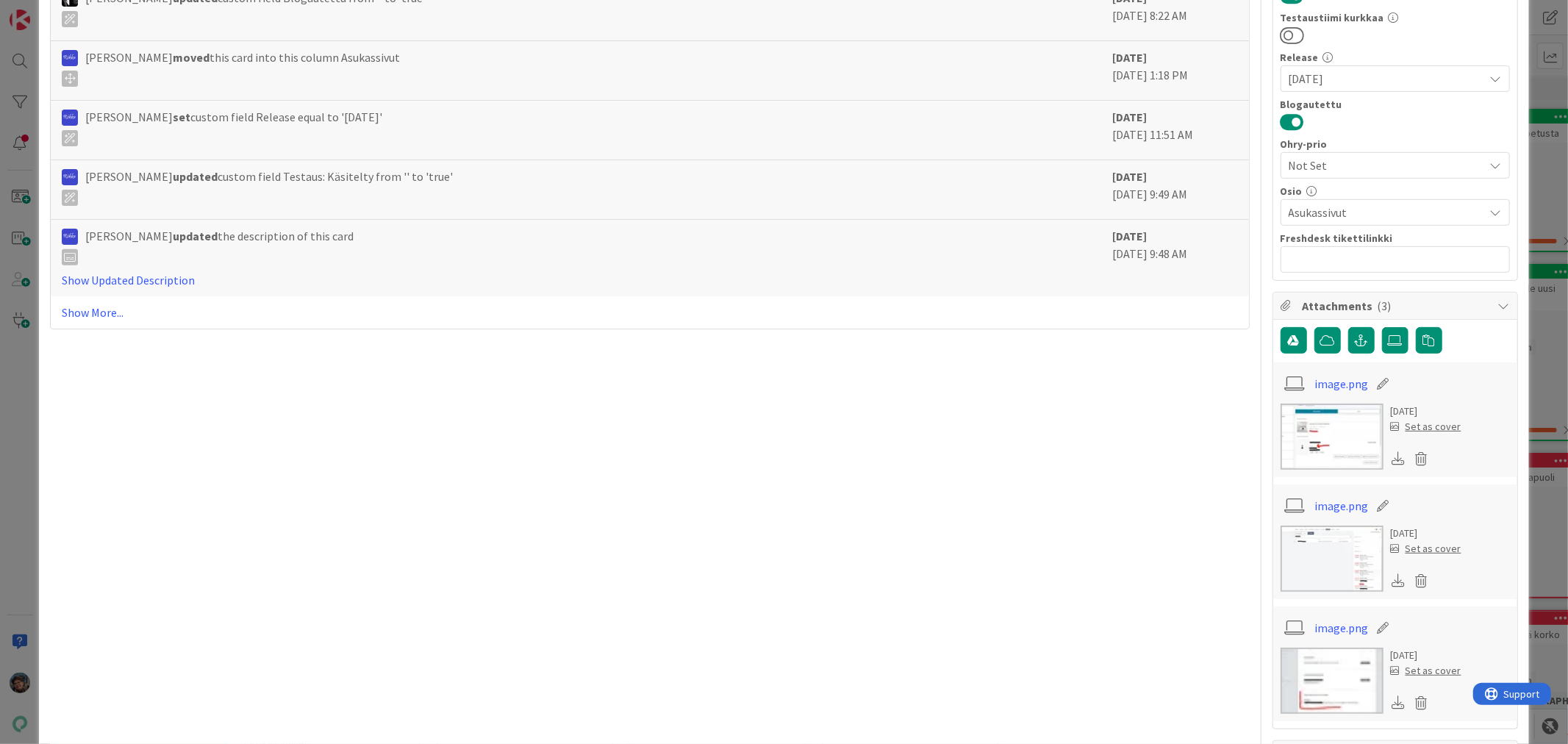
scroll to position [653, 0]
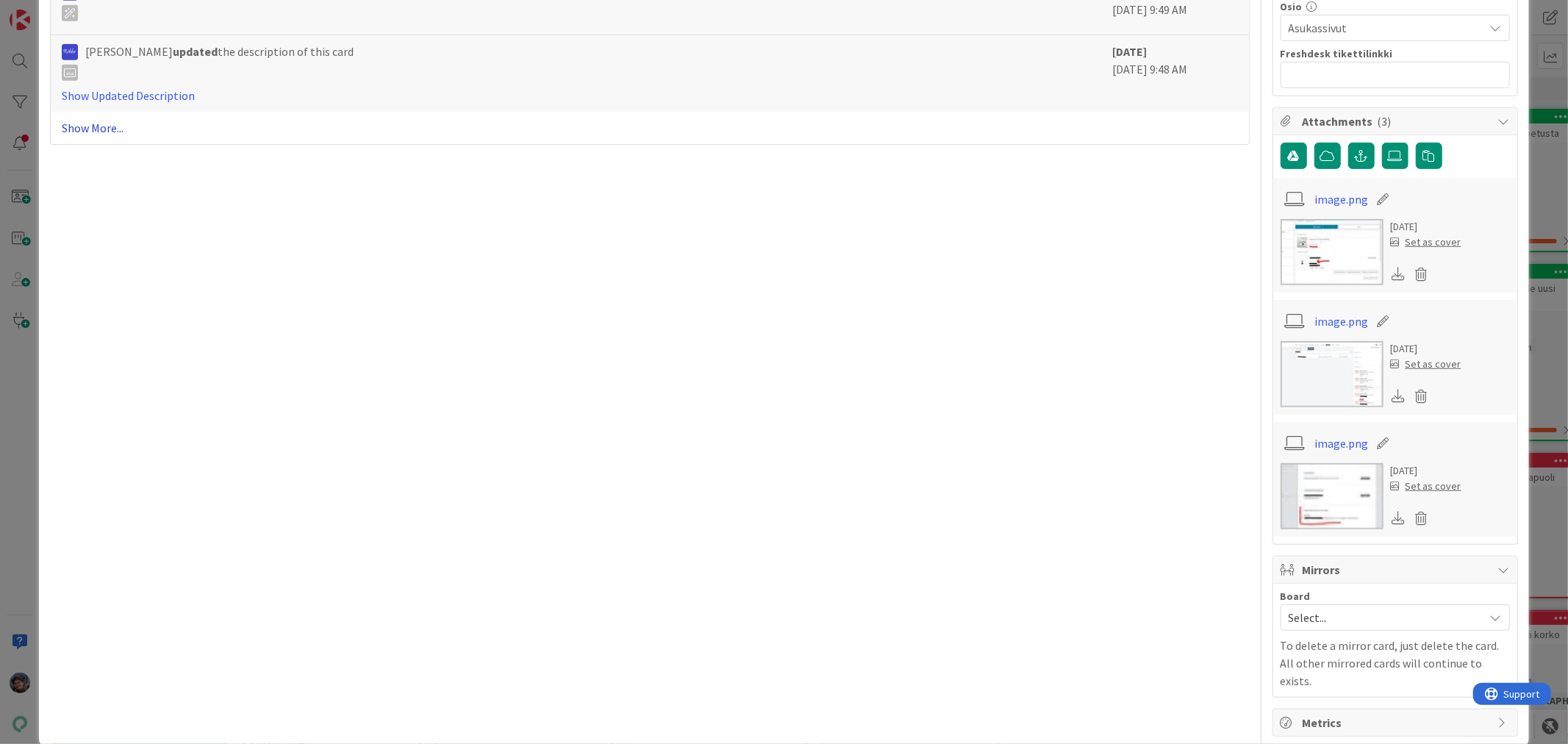
click at [93, 129] on link "Show More..." at bounding box center [649, 128] width 1176 height 17
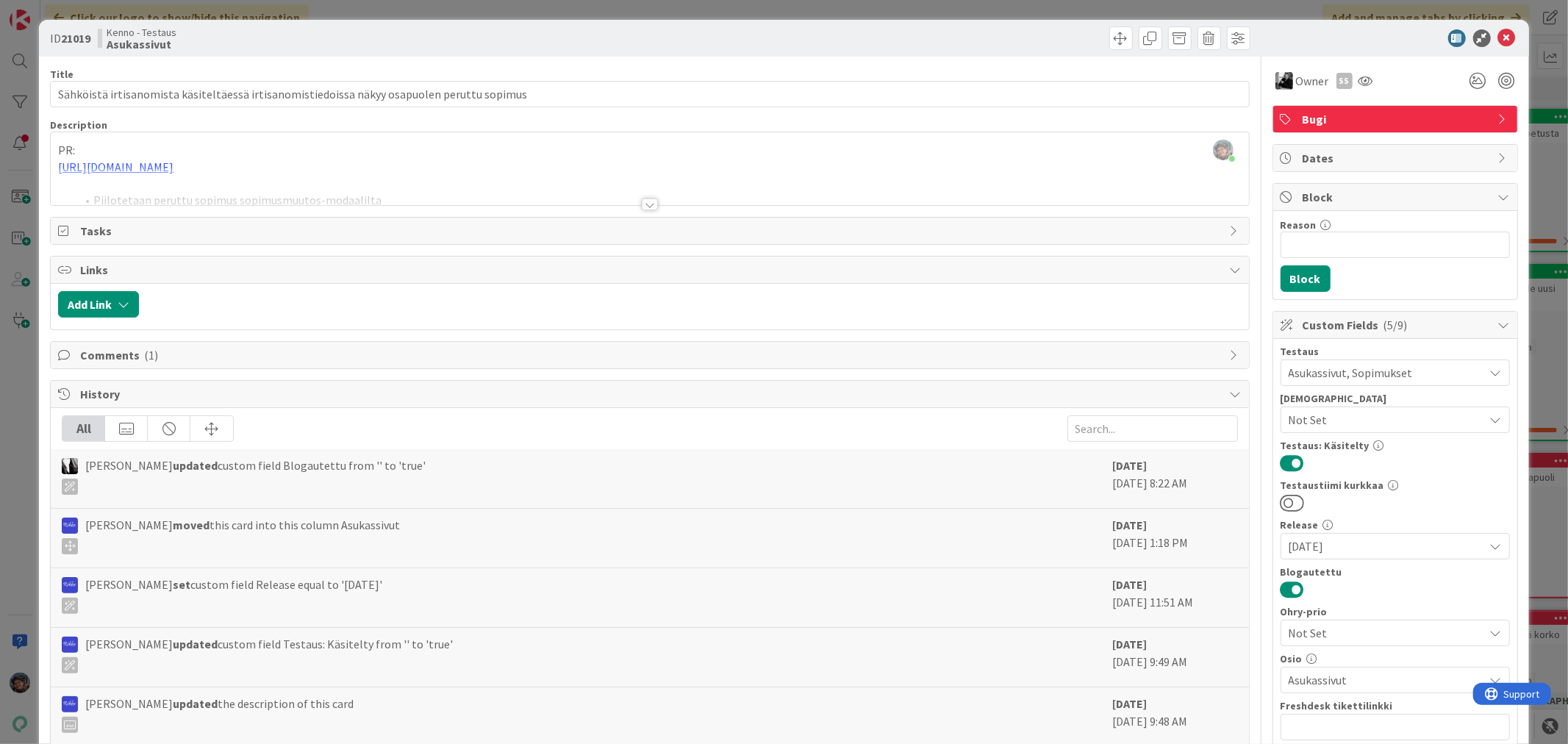
scroll to position [0, 0]
click at [643, 204] on div at bounding box center [649, 205] width 16 height 12
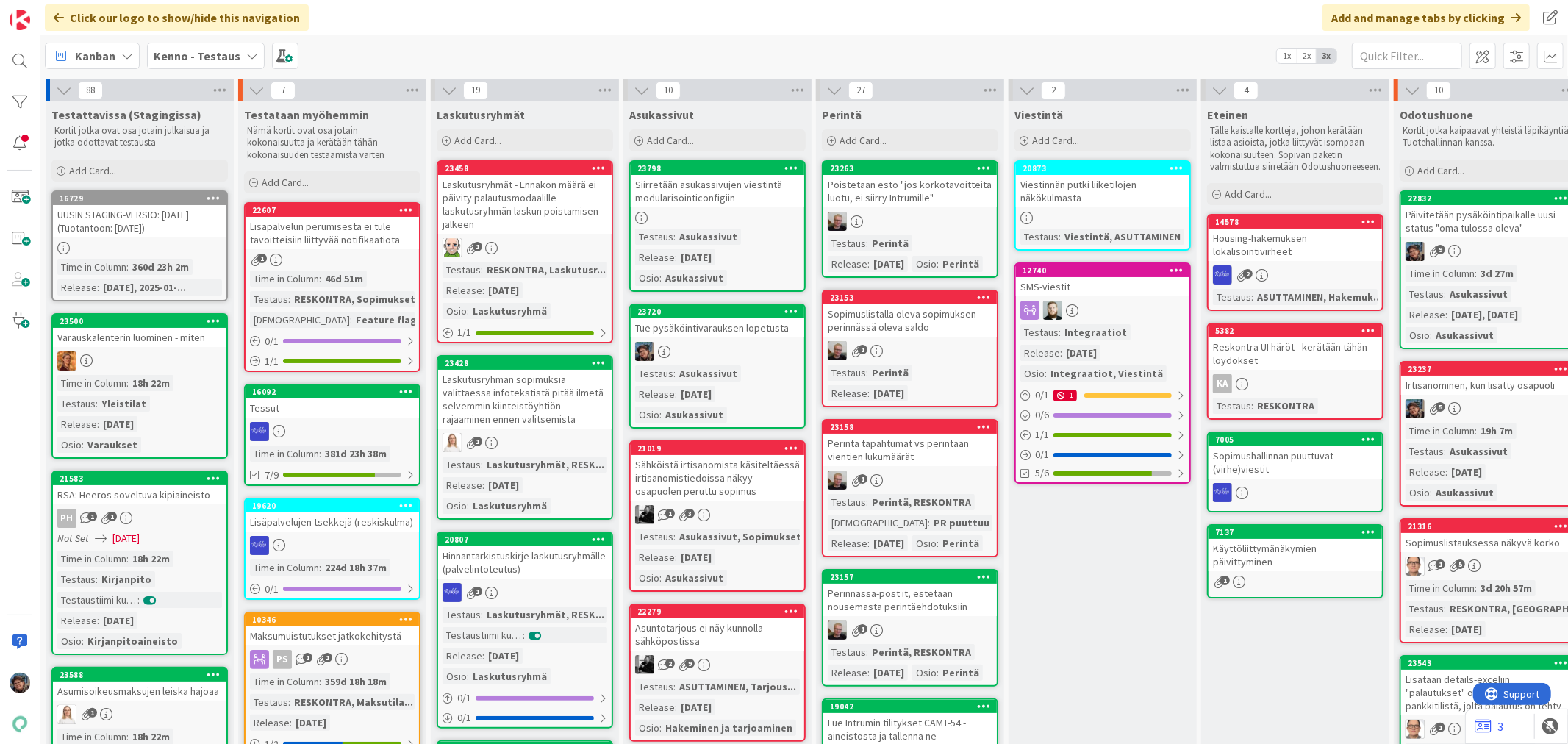
click at [1463, 286] on div "Asukassivut" at bounding box center [1478, 294] width 66 height 16
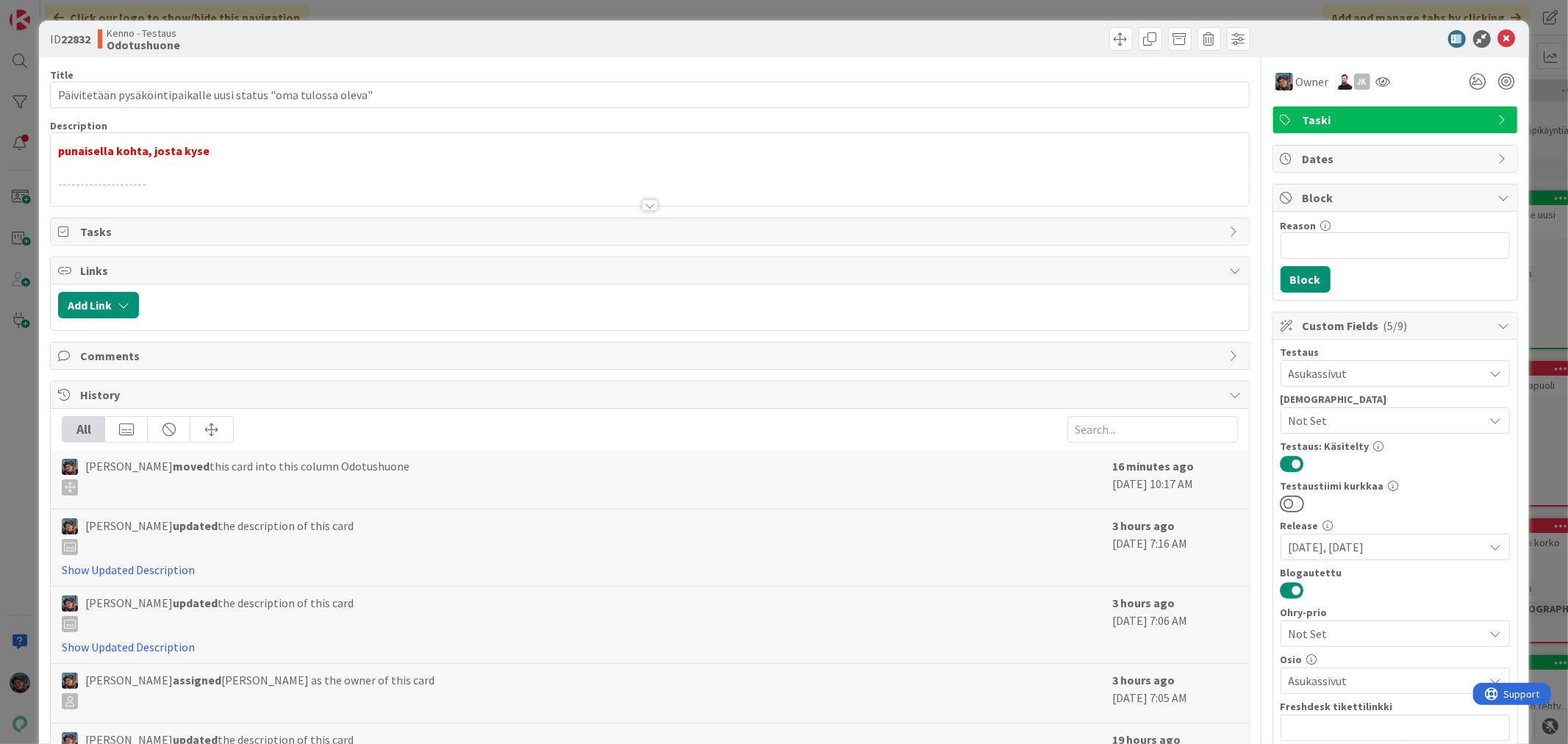
click at [641, 201] on div at bounding box center [649, 205] width 16 height 12
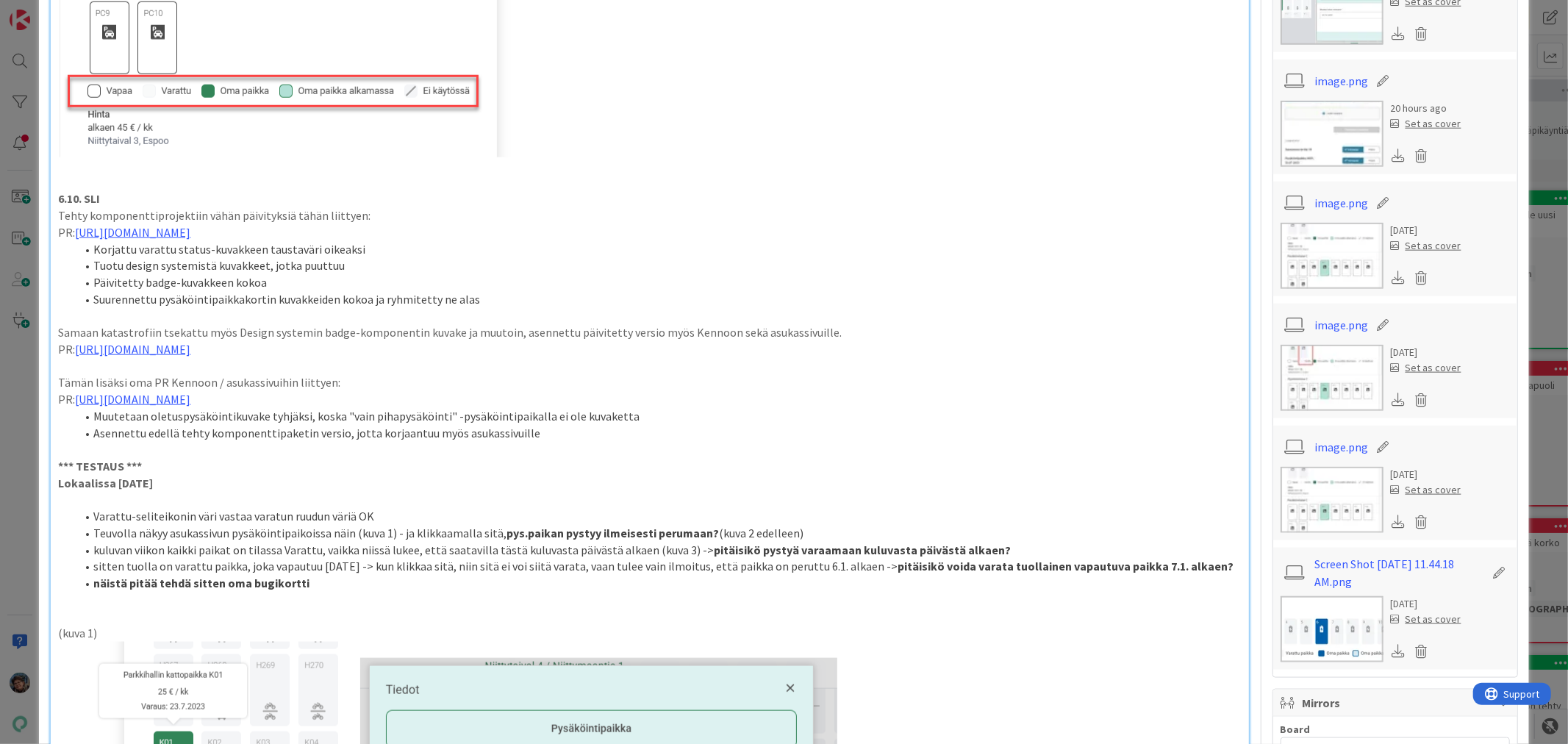
scroll to position [1471, 0]
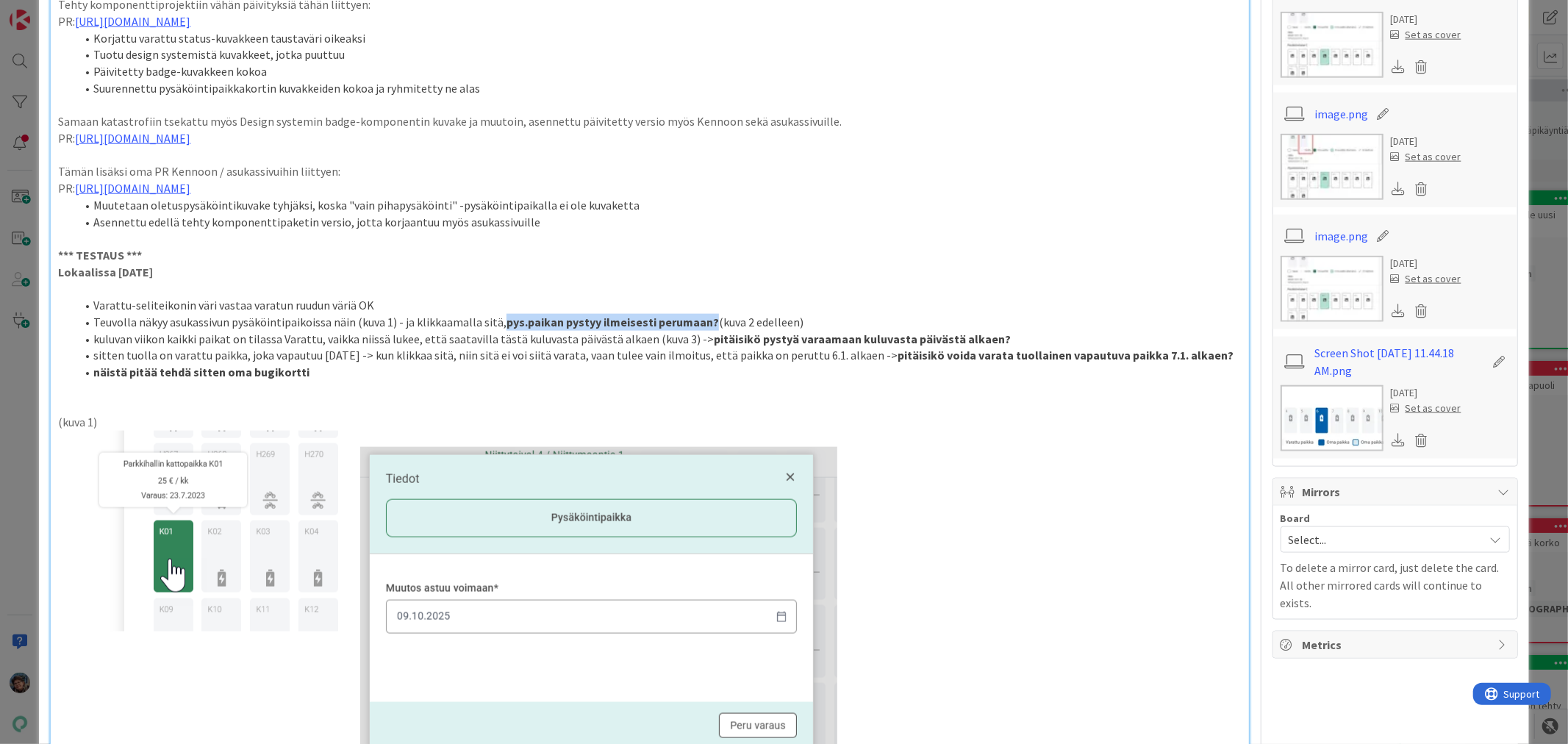
drag, startPoint x: 499, startPoint y: 324, endPoint x: 706, endPoint y: 324, distance: 207.0
click at [706, 324] on strong "pys.paikan pystyy ilmeisesti perumaan?" at bounding box center [613, 322] width 212 height 15
drag, startPoint x: 726, startPoint y: 322, endPoint x: 779, endPoint y: 317, distance: 53.2
click at [779, 317] on li "Teuvolla näkyy asukassivun pysäköintipaikoissa näin (kuva 1) - ja klikkaamalla …" at bounding box center [658, 322] width 1165 height 17
click at [745, 319] on li "Teuvolla näkyy asukassivun pysäköintipaikoissa näin (kuva 1) - ja klikkaamalla …" at bounding box center [658, 322] width 1165 height 17
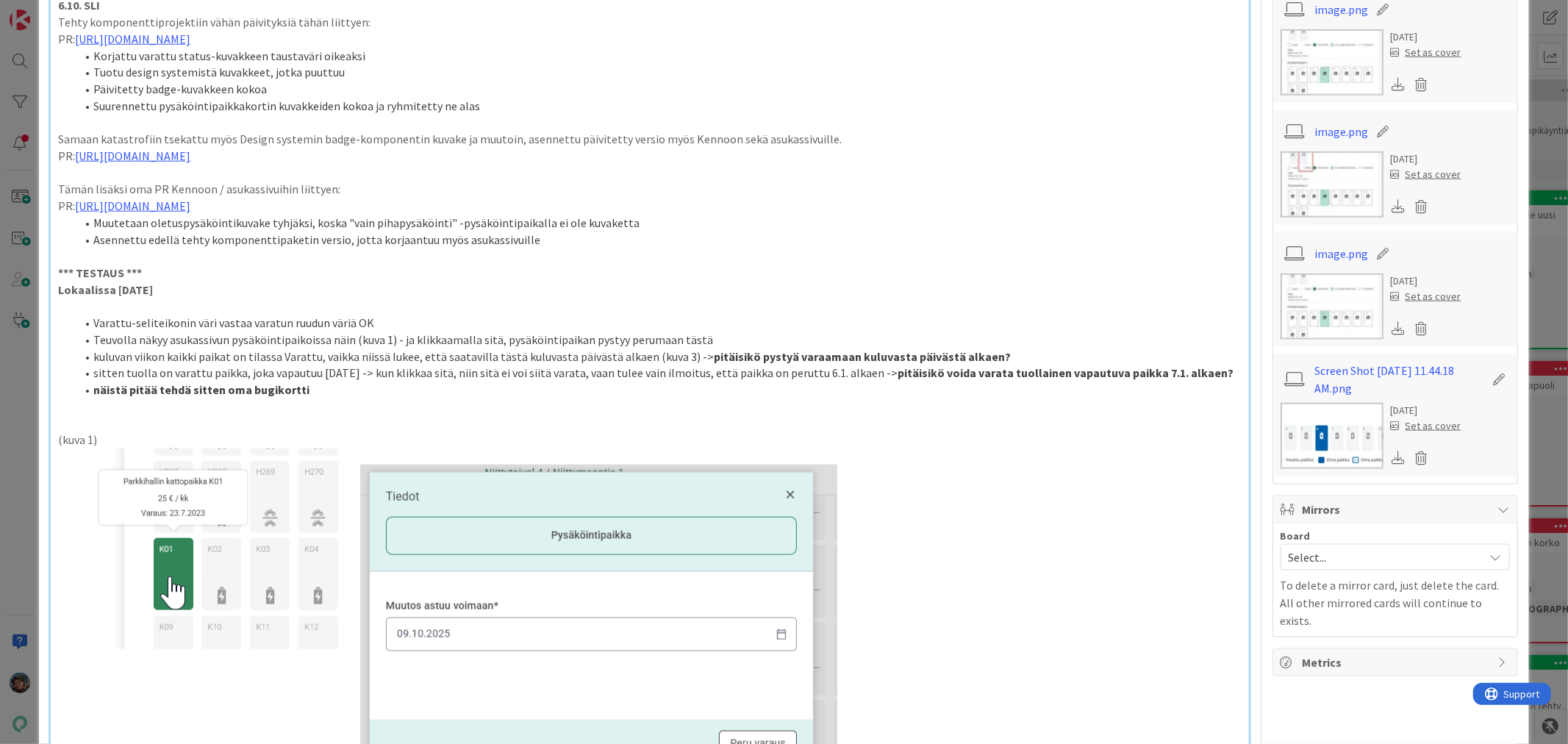
scroll to position [1225, 0]
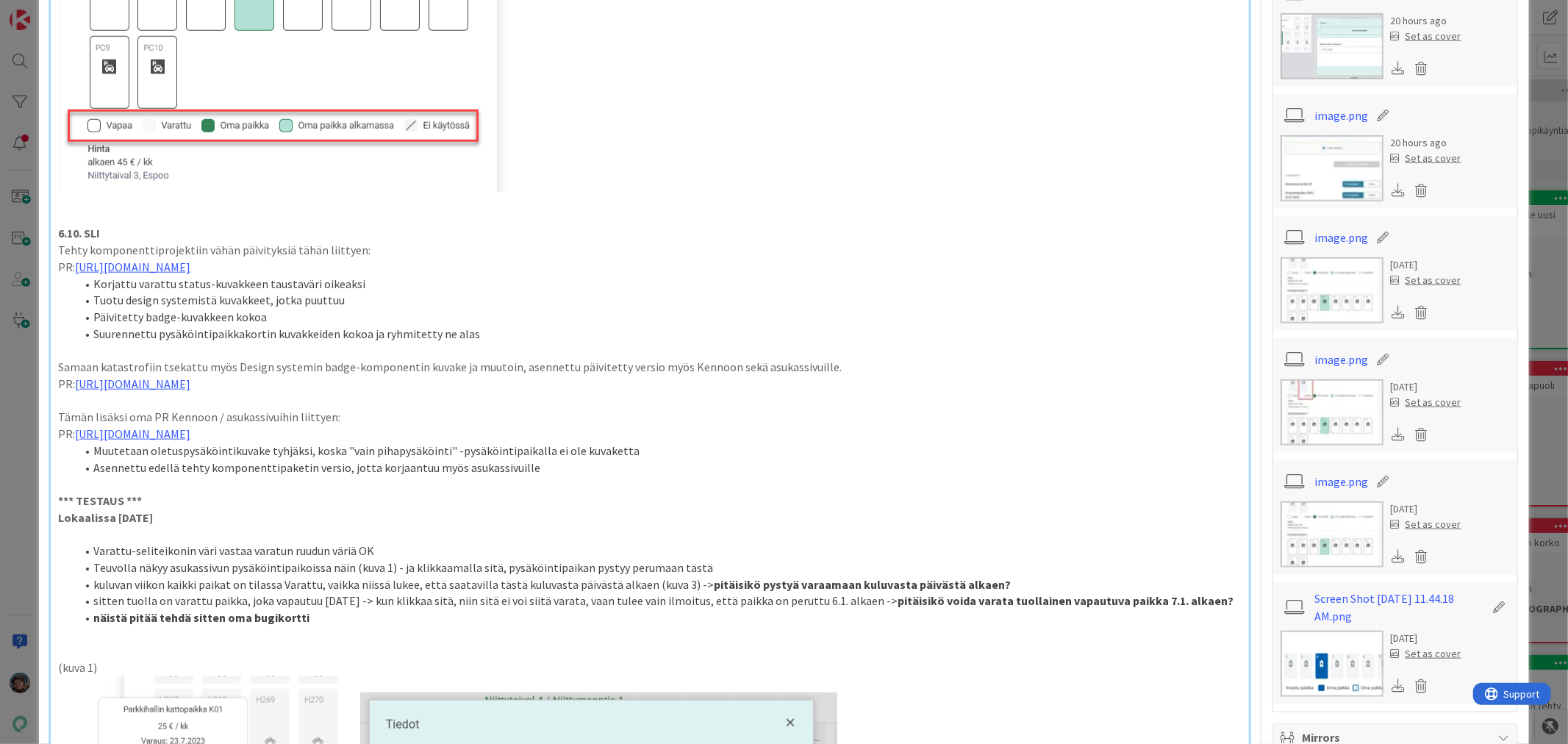
click at [672, 579] on li "kuluvan viikon kaikki paikat on tilassa Varattu, vaikka niissä lukee, että saat…" at bounding box center [658, 585] width 1165 height 17
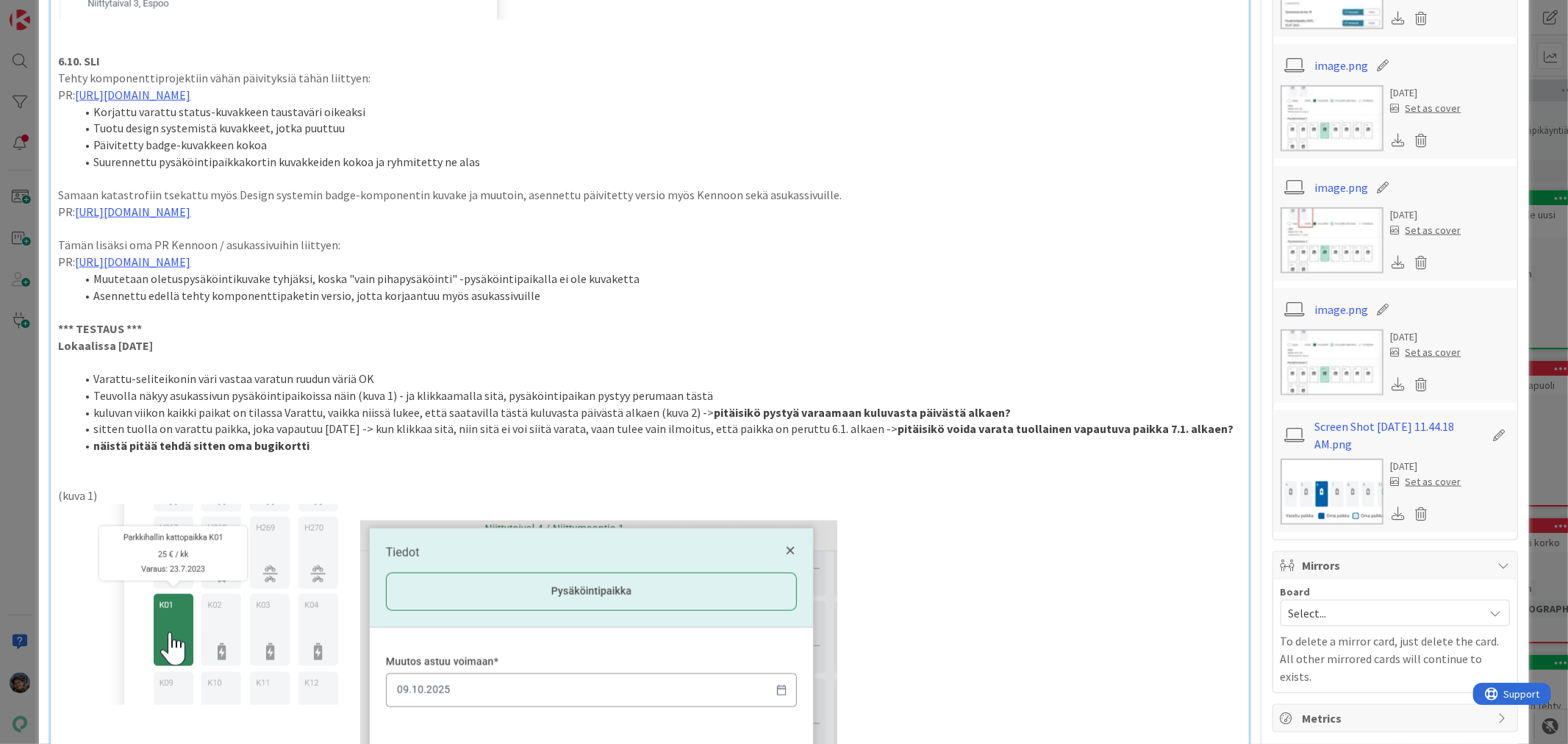
scroll to position [1388, 0]
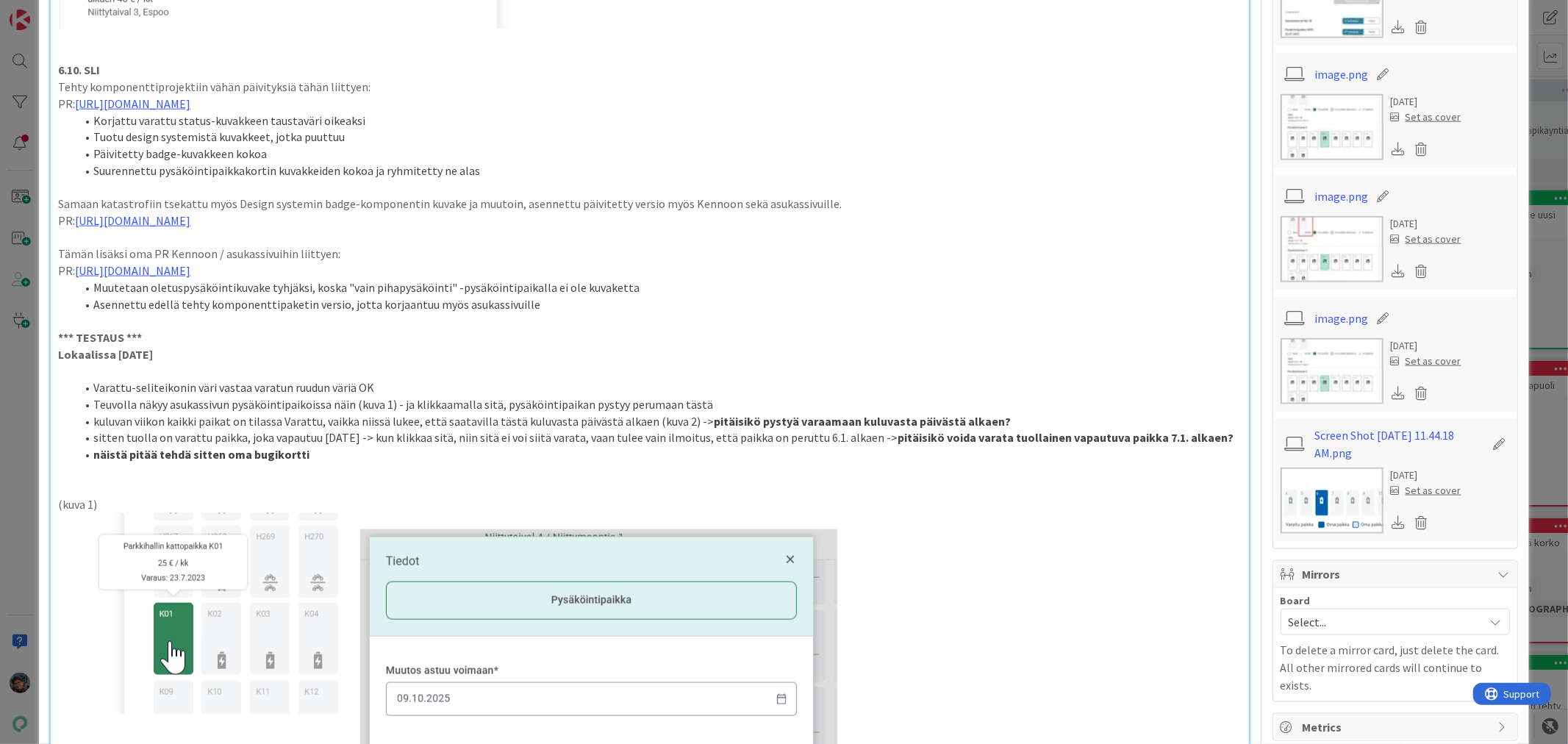
click at [856, 437] on li "sitten tuolla on varattu paikka, joka vapautuu 7.1.26 -> kun klikkaa sitä, niin…" at bounding box center [658, 437] width 1165 height 17
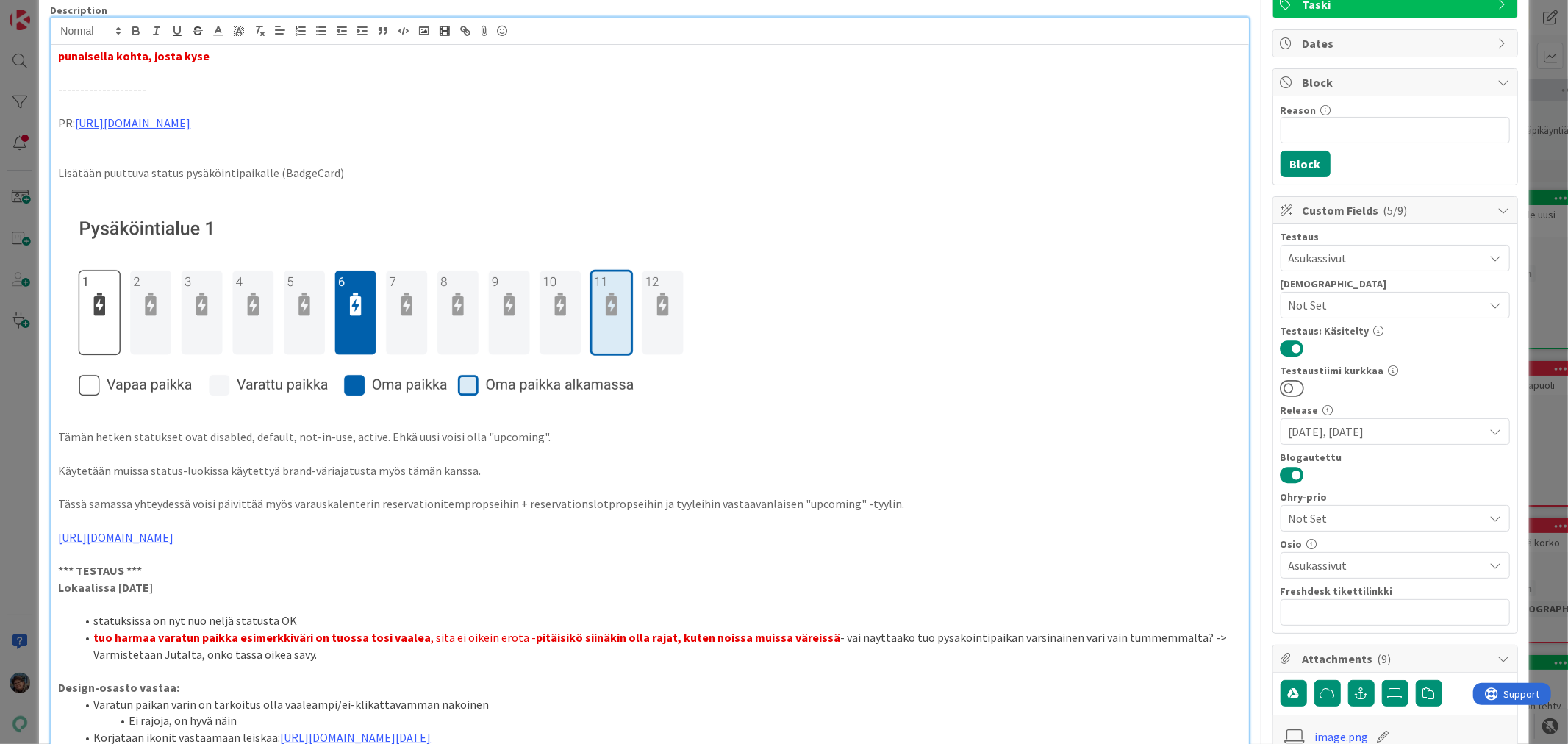
scroll to position [0, 0]
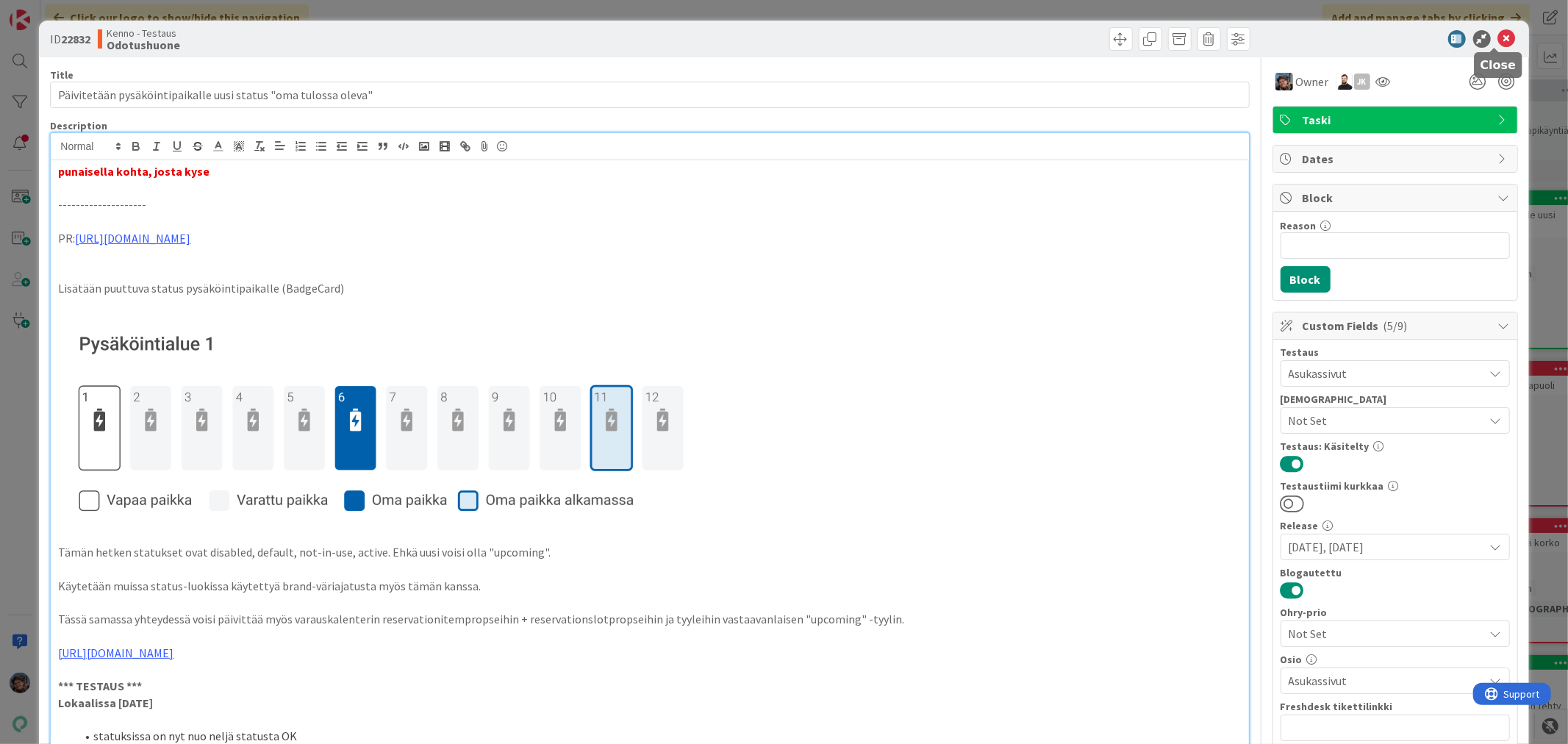
click at [1498, 33] on icon at bounding box center [1507, 39] width 17 height 17
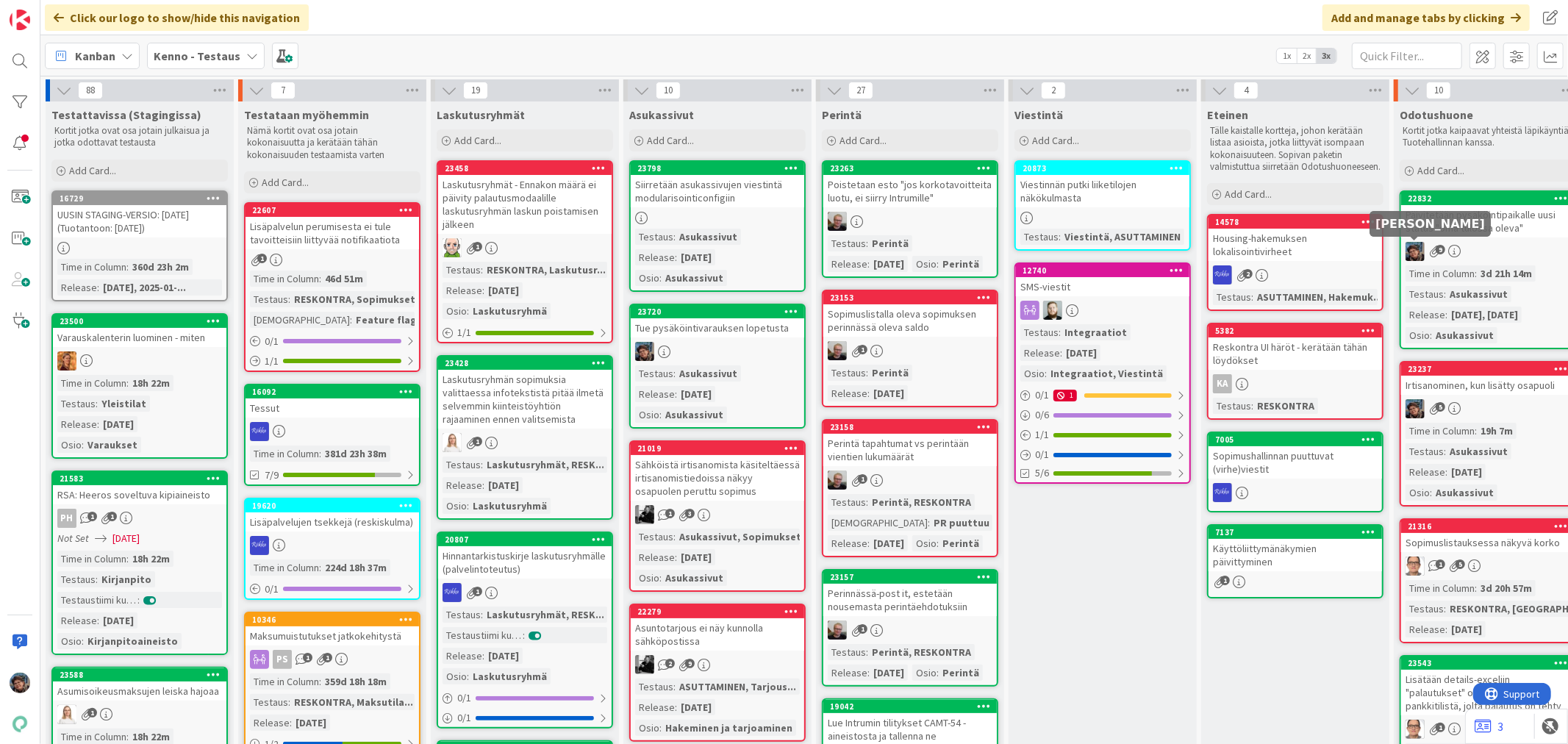
click at [1472, 266] on div "Time in Column" at bounding box center [1440, 274] width 69 height 16
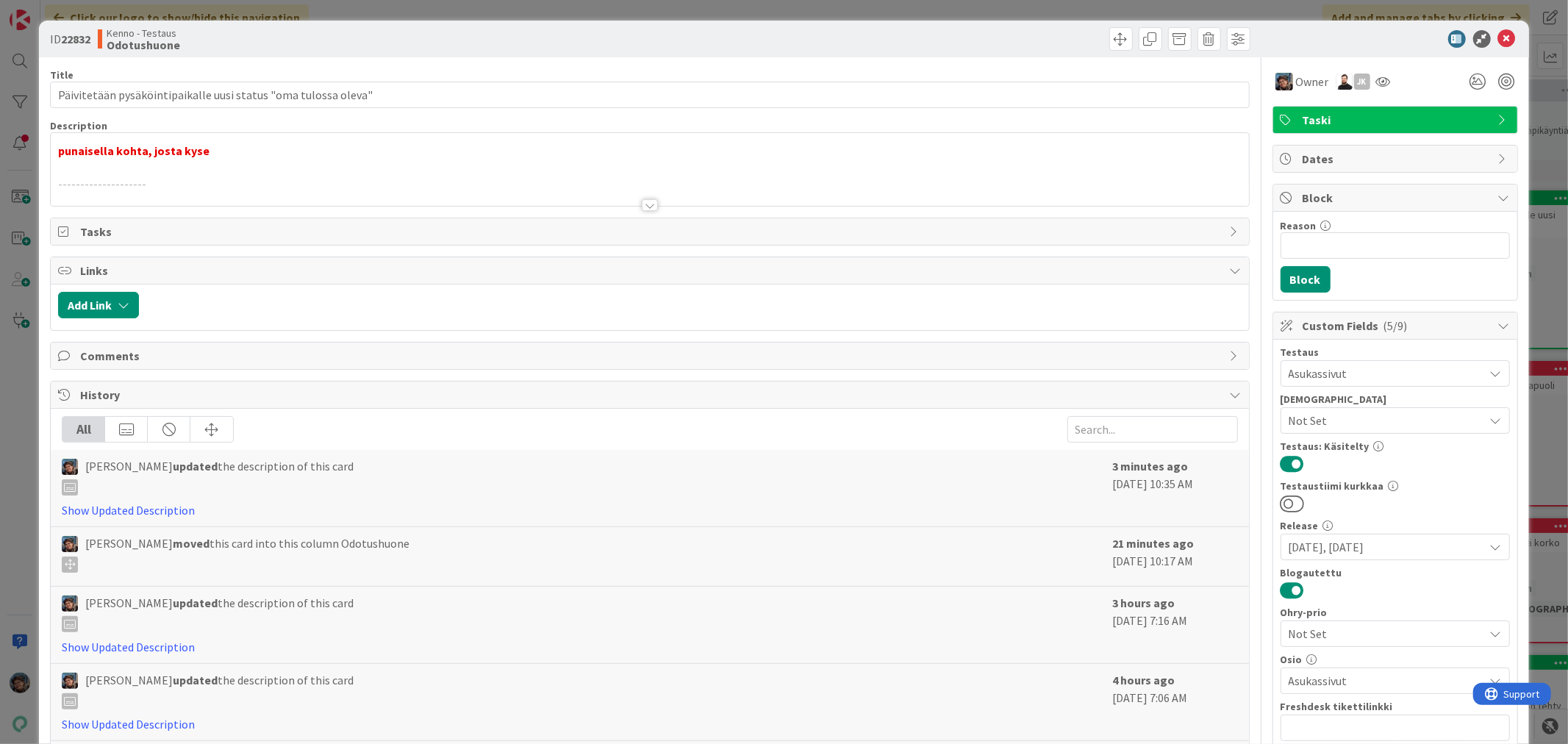
click at [641, 205] on div at bounding box center [649, 205] width 16 height 12
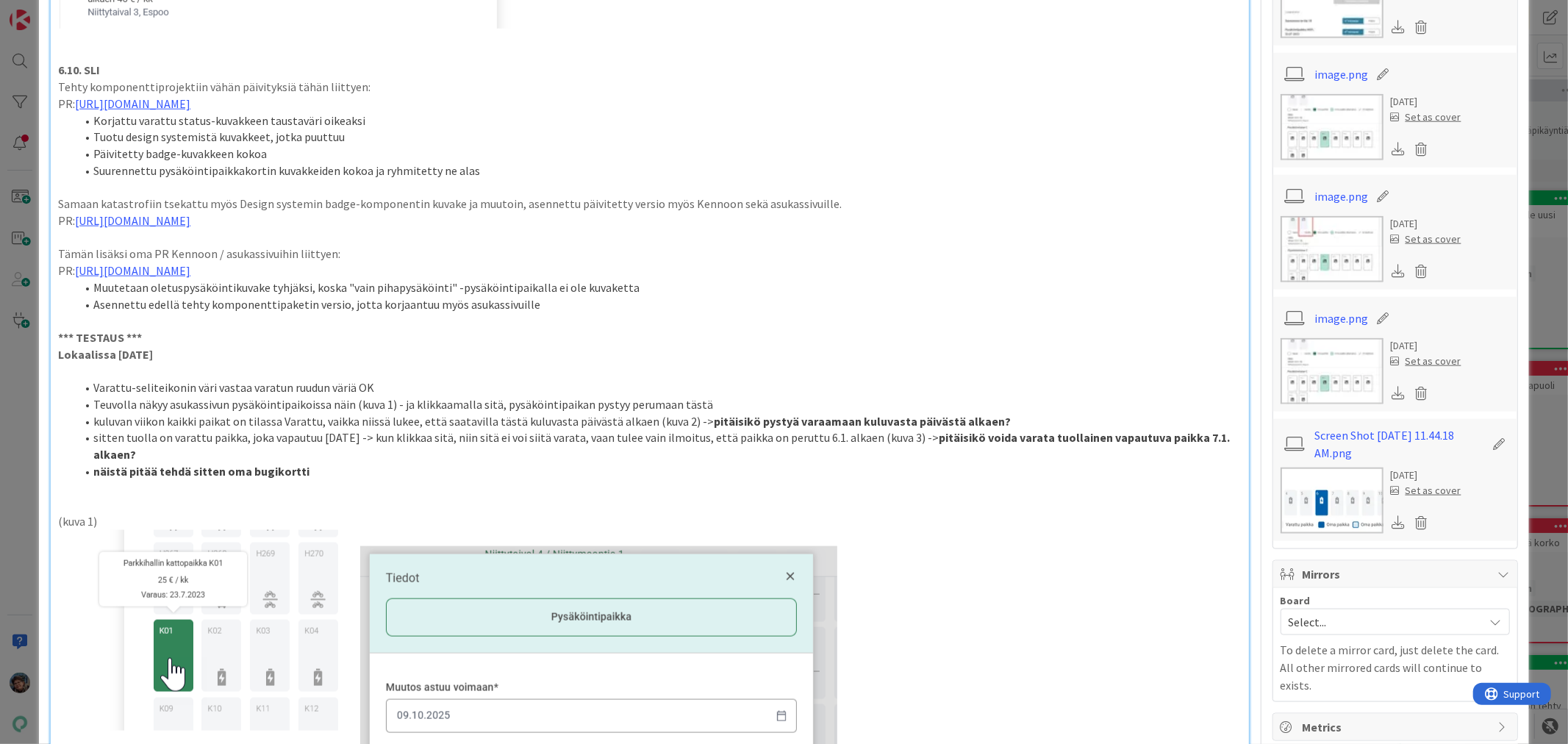
scroll to position [1471, 0]
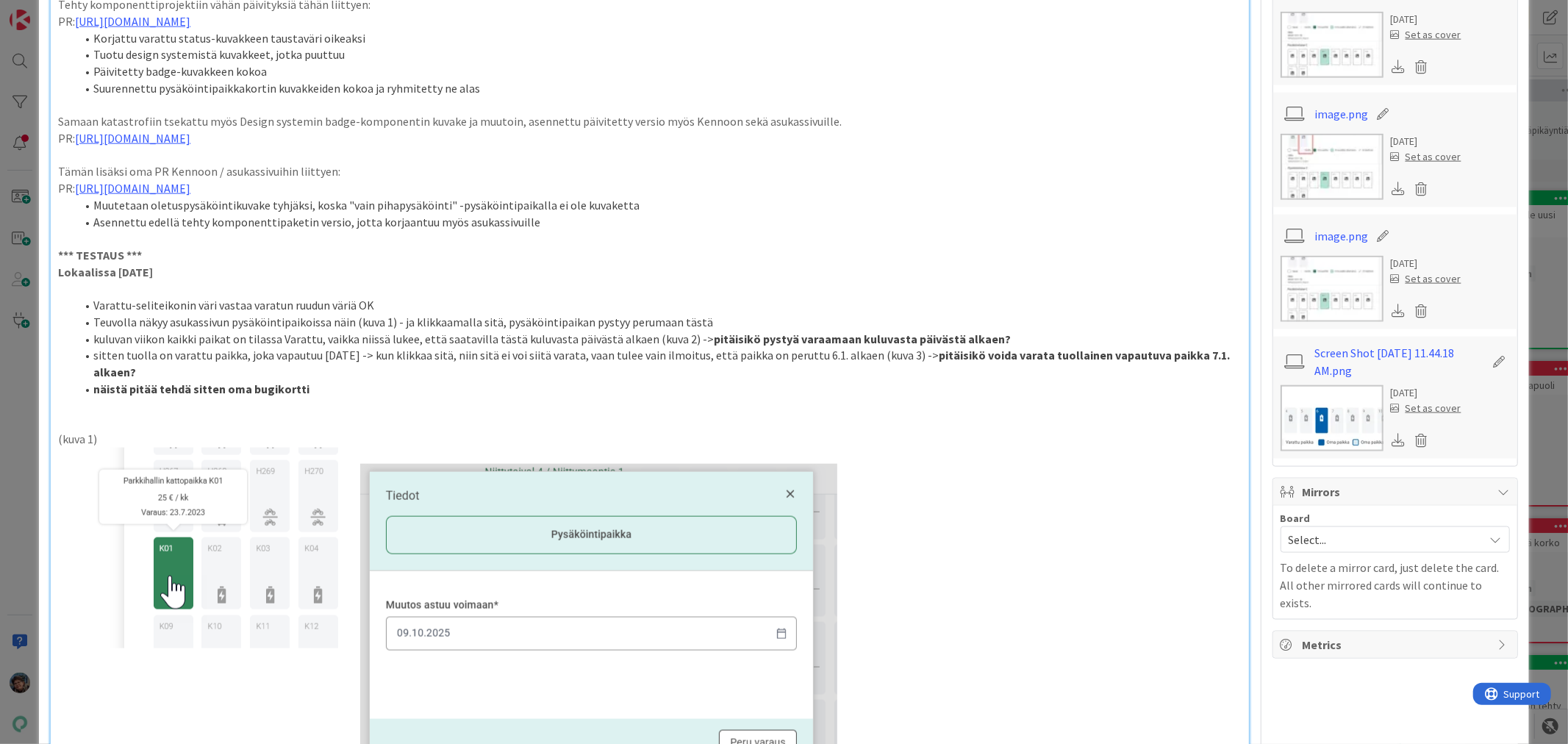
click at [996, 333] on li "kuluvan viikon kaikki paikat on tilassa Varattu, vaikka niissä lukee, että saat…" at bounding box center [658, 339] width 1165 height 17
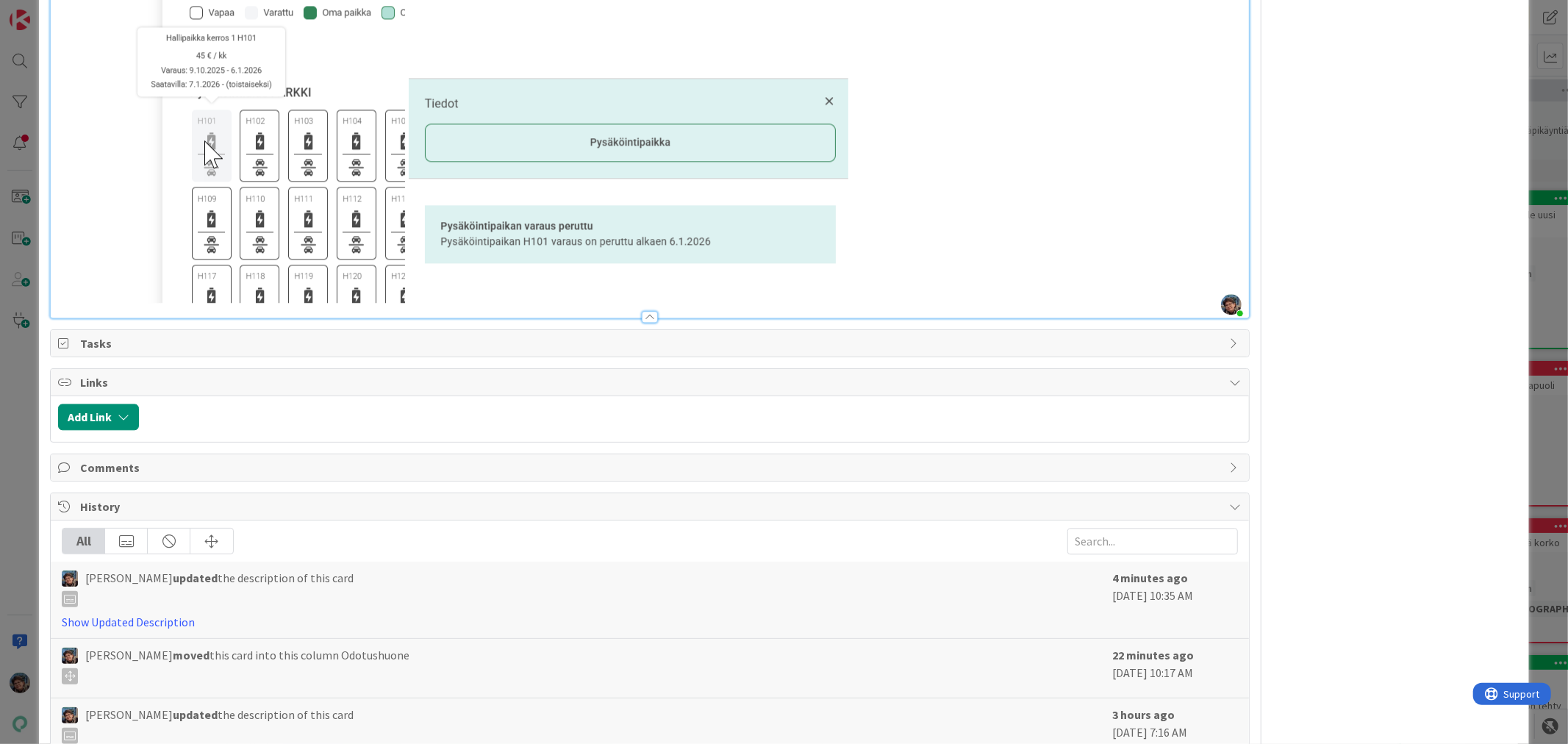
scroll to position [2942, 0]
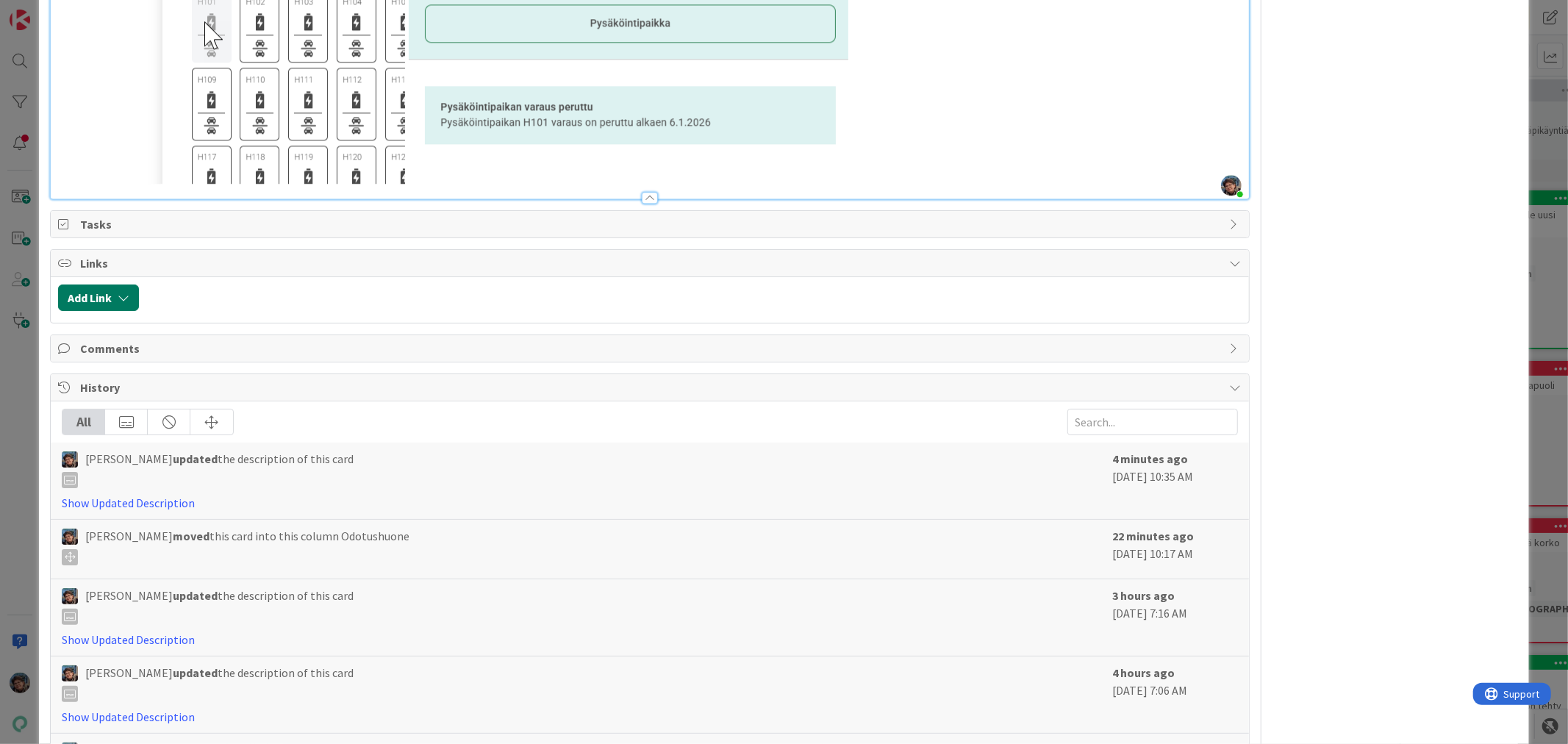
click at [104, 297] on button "Add Link" at bounding box center [98, 297] width 81 height 26
click at [136, 388] on span "Current Board" at bounding box center [112, 389] width 71 height 15
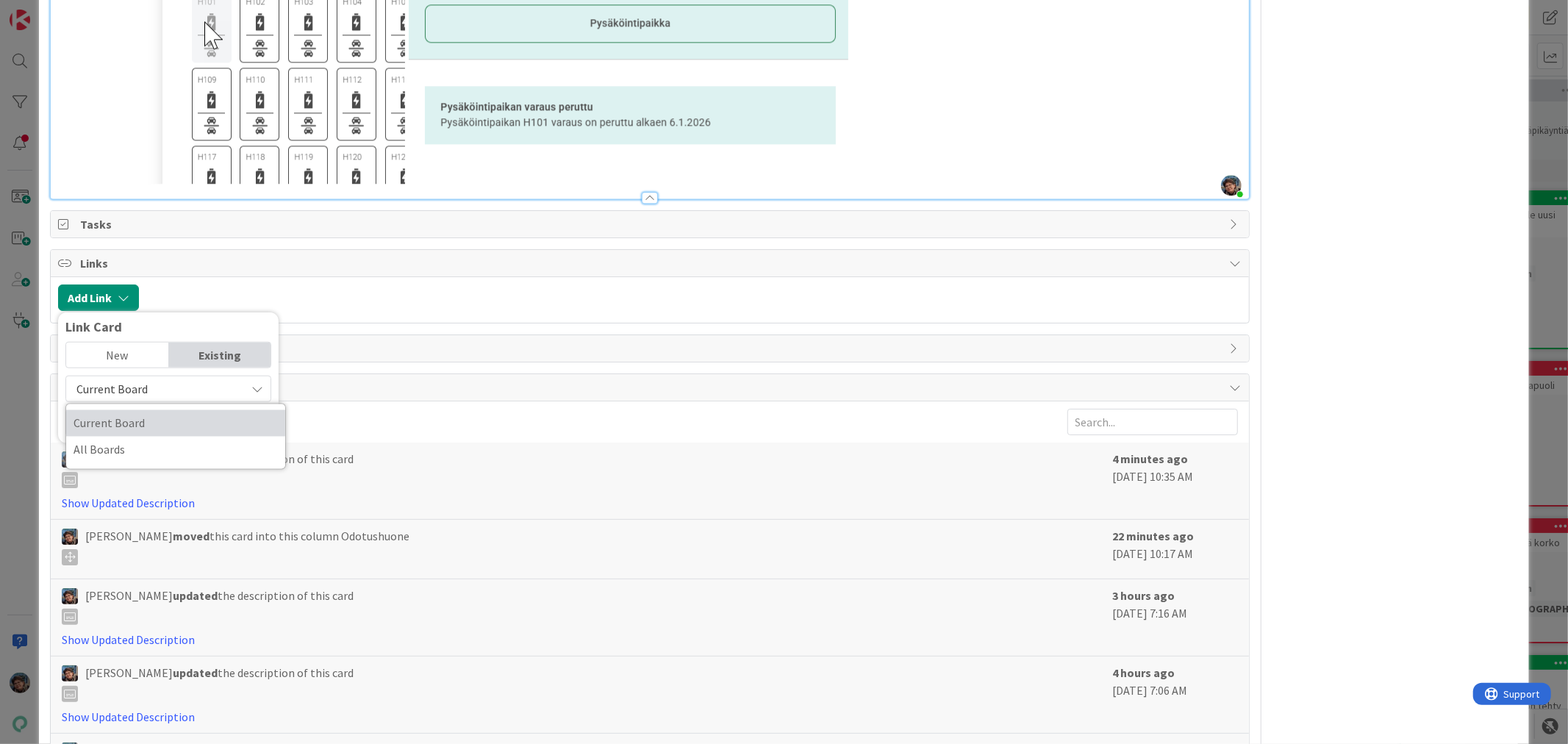
click at [120, 419] on span "Current Board" at bounding box center [176, 424] width 205 height 22
click at [145, 421] on input "text" at bounding box center [169, 422] width 206 height 26
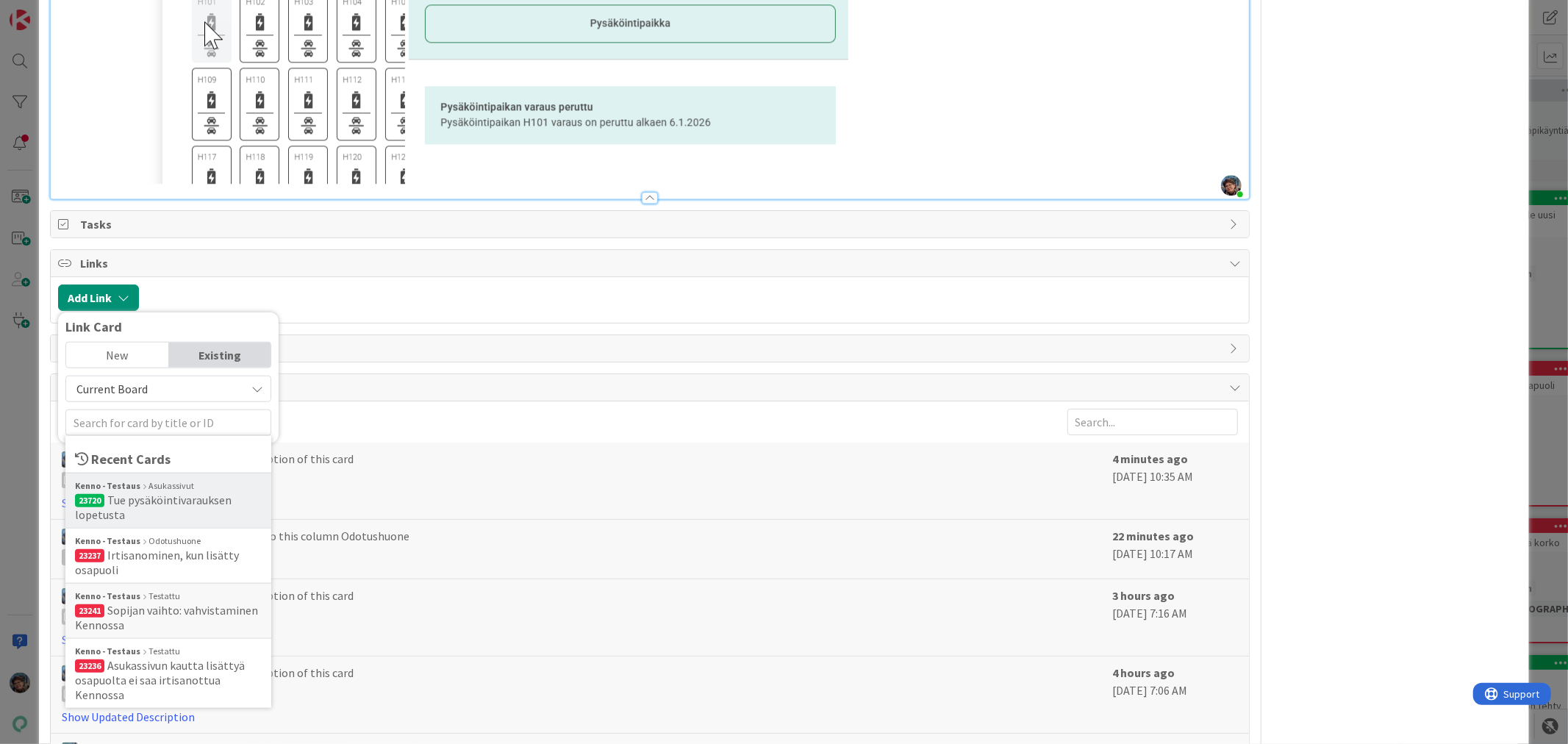
click at [166, 502] on span "Tue pysäköintivarauksen lopetusta" at bounding box center [153, 507] width 156 height 29
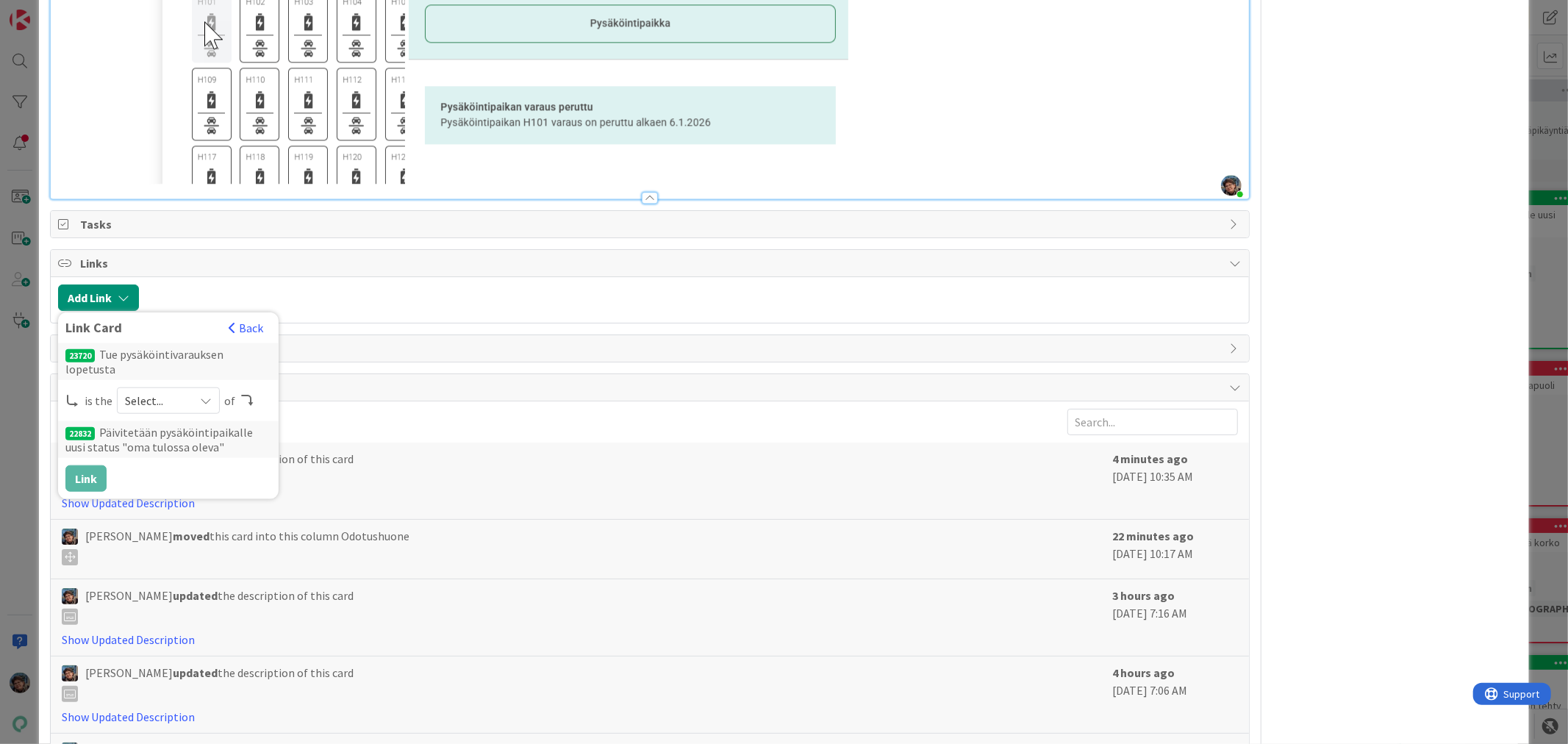
click at [204, 395] on icon at bounding box center [205, 401] width 12 height 12
click at [128, 504] on icon at bounding box center [131, 515] width 12 height 22
click at [83, 466] on button "Link" at bounding box center [86, 478] width 41 height 26
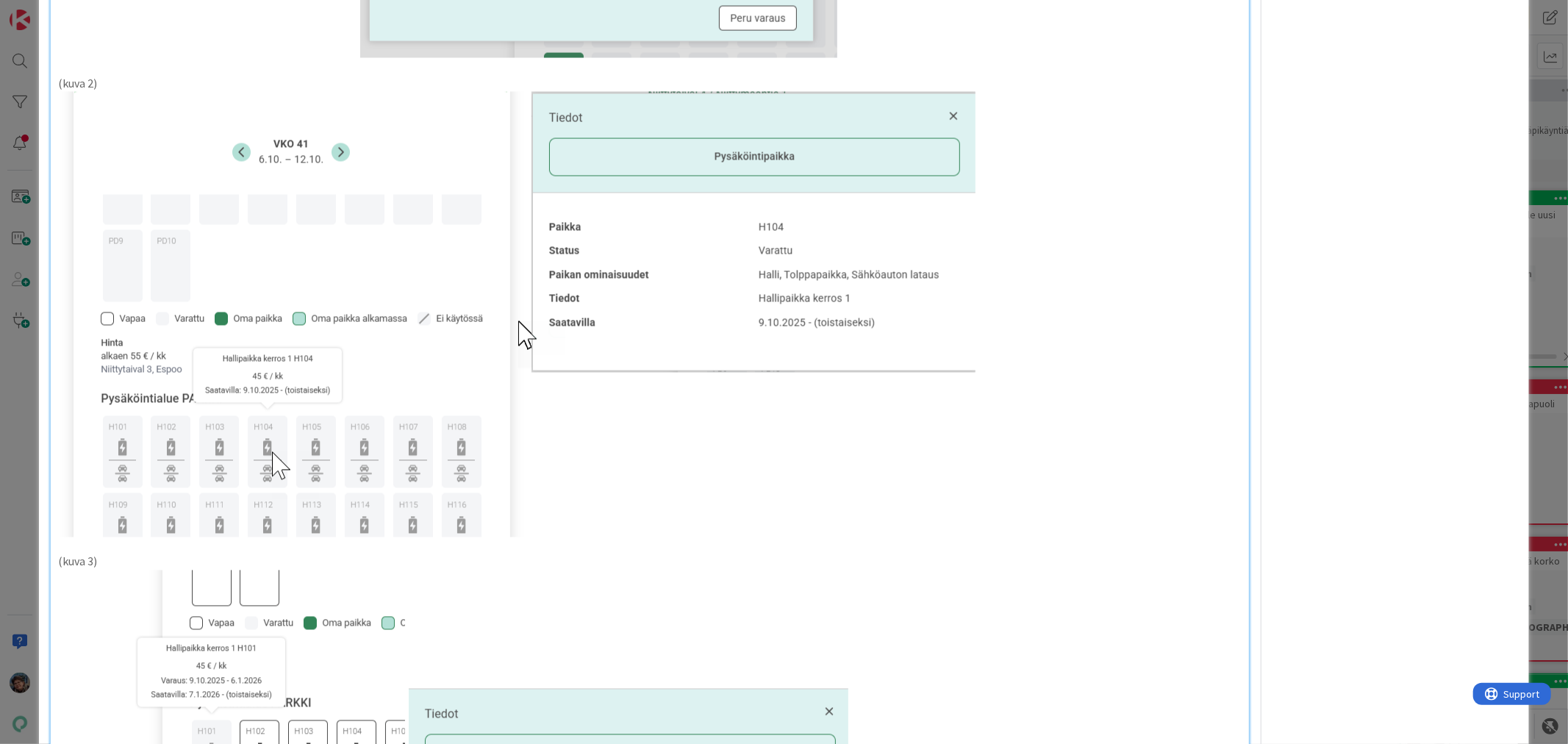
scroll to position [2206, 0]
